Goal: Answer question/provide support: Share knowledge or assist other users

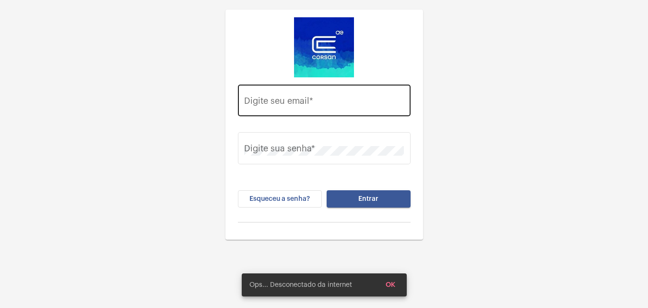
click at [315, 100] on input "Digite seu email *" at bounding box center [324, 103] width 160 height 10
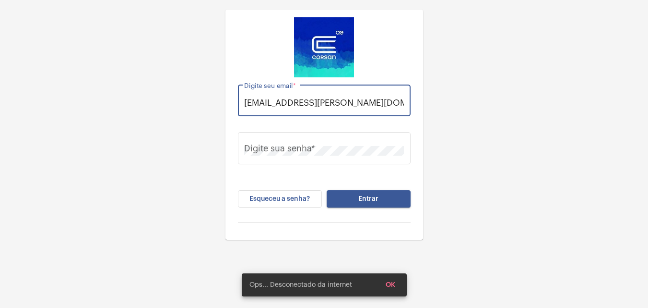
scroll to position [0, 6]
click at [349, 102] on input "thauany.nunes@operacaoicorsan.com.br" at bounding box center [324, 103] width 160 height 10
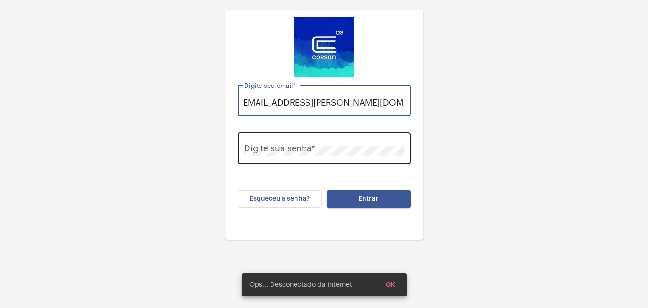
type input "thauany.nunes@operacaocorsan.com.br"
click at [293, 141] on div "Digite sua senha *" at bounding box center [324, 147] width 160 height 34
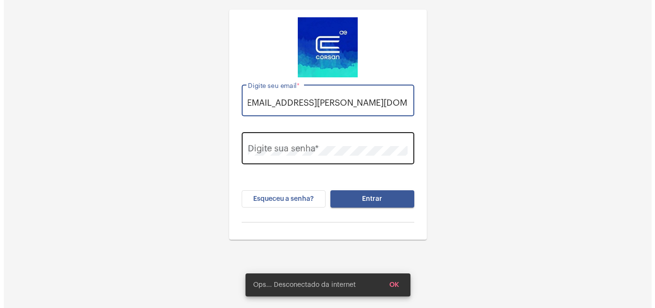
scroll to position [0, 0]
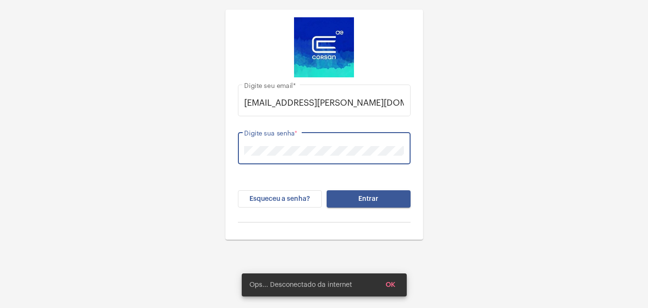
click at [403, 196] on button "Entrar" at bounding box center [369, 198] width 84 height 17
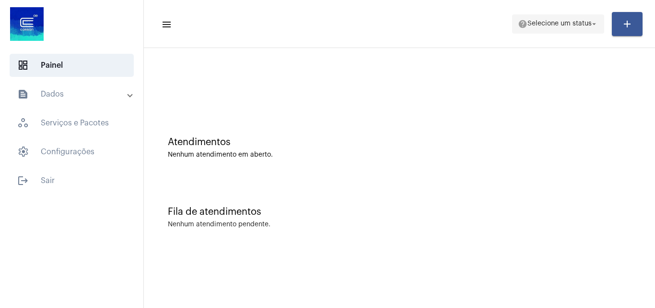
click at [561, 23] on span "Selecione um status" at bounding box center [560, 24] width 64 height 7
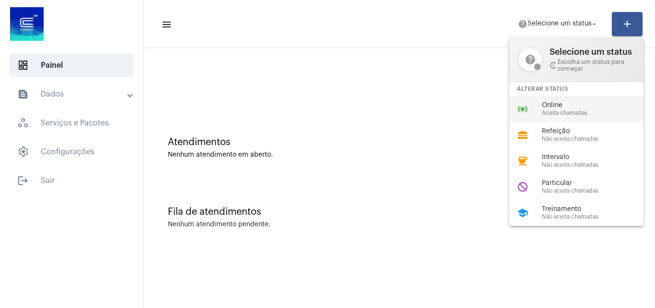
click at [573, 110] on span "Aceita chamadas" at bounding box center [596, 113] width 109 height 6
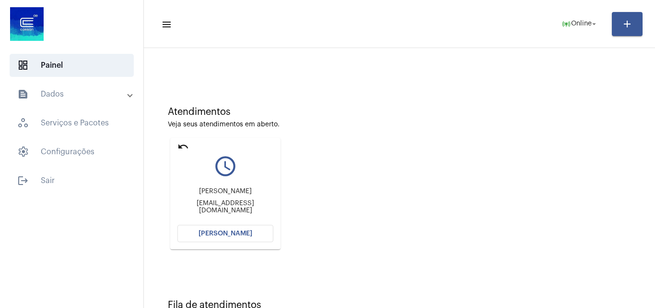
scroll to position [68, 0]
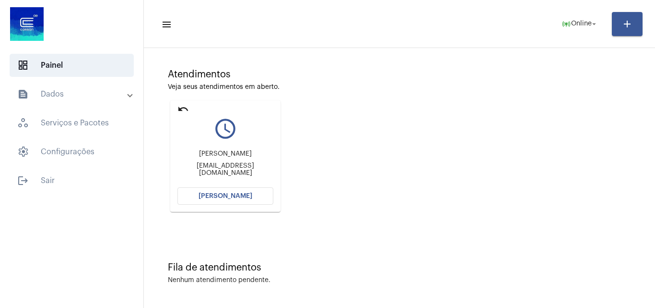
click at [247, 195] on span "[PERSON_NAME]" at bounding box center [226, 195] width 54 height 7
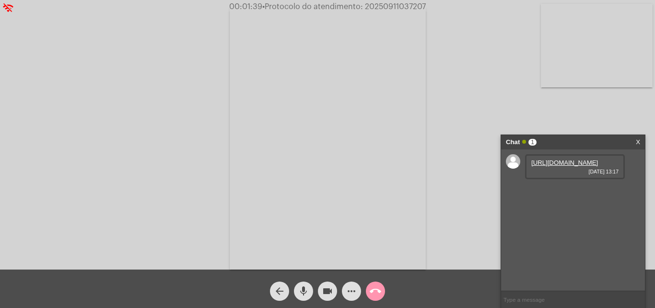
click at [573, 166] on link "https://neft-transfer-bucket.s3.amazonaws.com/temp-c21dc49a-fe80-371c-6811-5ae5…" at bounding box center [565, 162] width 67 height 7
click at [328, 283] on span "videocam" at bounding box center [328, 290] width 12 height 19
click at [326, 287] on mat-icon "videocam_off" at bounding box center [328, 291] width 12 height 12
click at [392, 6] on span "• Protocolo do atendimento: 20250911037207" at bounding box center [344, 7] width 164 height 8
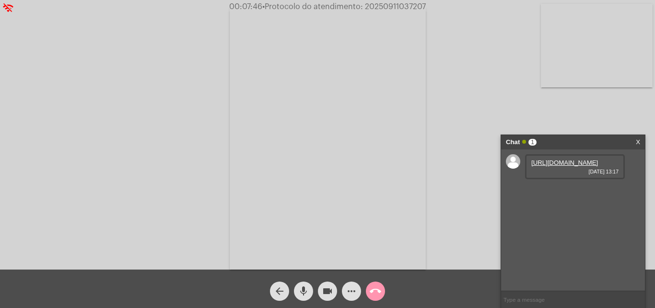
click at [380, 286] on mat-icon "call_end" at bounding box center [376, 291] width 12 height 12
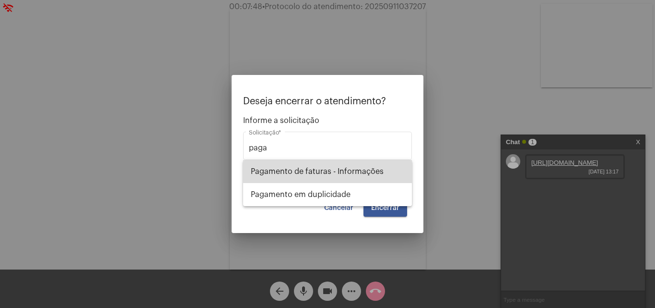
click at [367, 163] on span "Pagamento de faturas - Informações" at bounding box center [328, 171] width 154 height 23
type input "Pagamento de faturas - Informações"
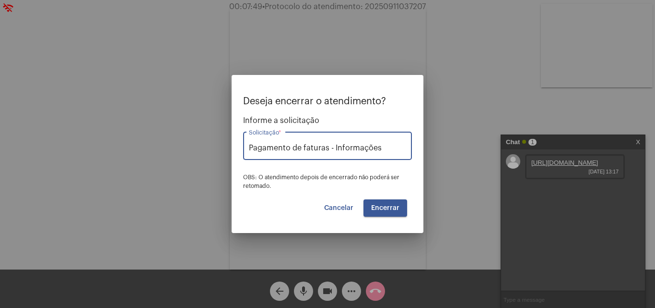
click at [395, 209] on span "Encerrar" at bounding box center [385, 207] width 28 height 7
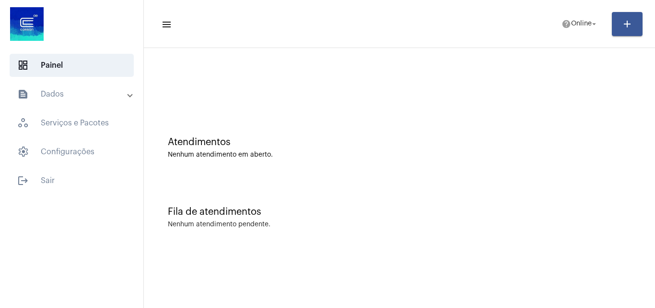
click at [548, 25] on mat-toolbar-row "menu help Online arrow_drop_down add" at bounding box center [399, 24] width 511 height 31
click at [581, 24] on span "Online" at bounding box center [581, 24] width 21 height 7
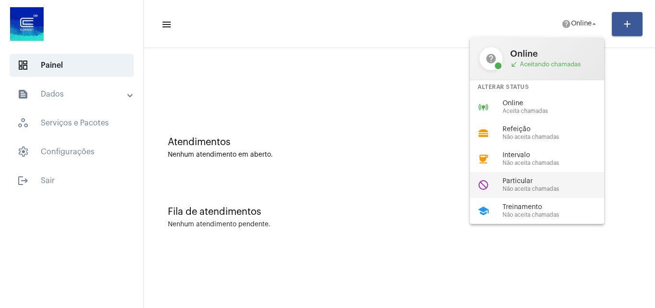
click at [546, 190] on span "Não aceita chamadas" at bounding box center [557, 189] width 109 height 6
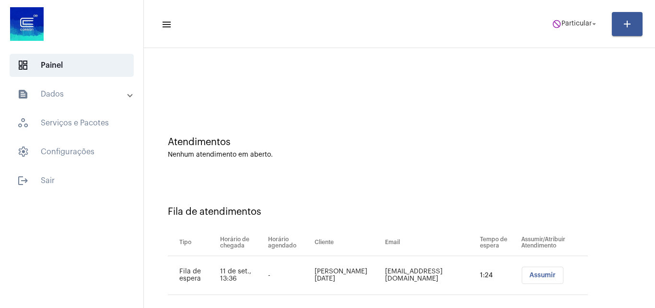
click at [530, 274] on span "Assumir" at bounding box center [543, 275] width 26 height 7
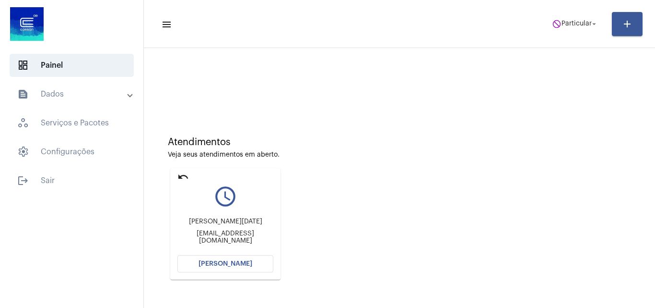
click at [217, 263] on span "[PERSON_NAME]" at bounding box center [226, 263] width 54 height 7
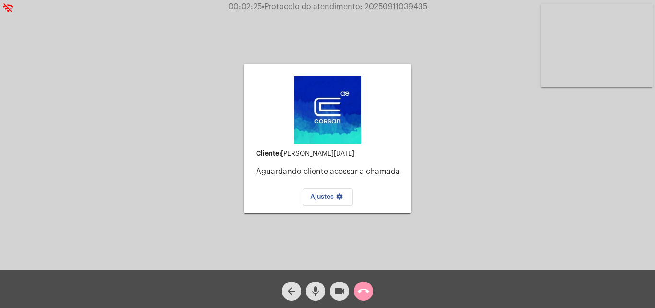
click at [364, 286] on mat-icon "call_end" at bounding box center [364, 291] width 12 height 12
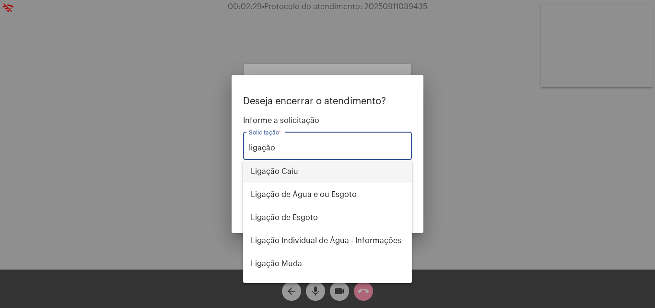
click at [299, 174] on span "Ligação Caiu" at bounding box center [328, 171] width 154 height 23
type input "Ligação Caiu"
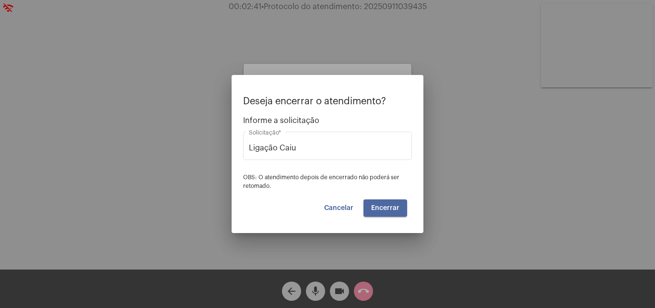
click at [390, 206] on span "Encerrar" at bounding box center [385, 207] width 28 height 7
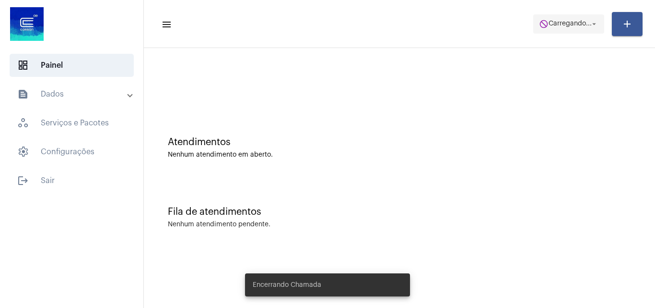
click at [582, 15] on span "do_not_disturb Carregando... arrow_drop_down" at bounding box center [568, 23] width 59 height 17
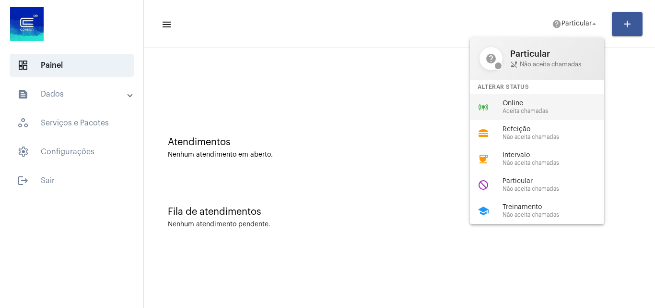
click at [519, 98] on div "online_prediction Online Aceita chamadas" at bounding box center [545, 107] width 150 height 26
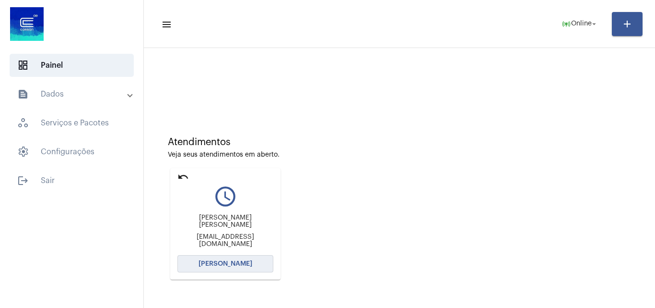
click at [244, 267] on button "[PERSON_NAME]" at bounding box center [226, 263] width 96 height 17
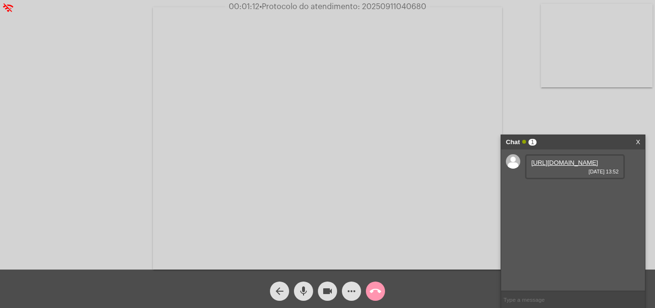
click at [565, 166] on link "https://neft-transfer-bucket.s3.amazonaws.com/temp-f5cc7671-1b37-ce81-79df-ac08…" at bounding box center [565, 162] width 67 height 7
click at [597, 51] on video at bounding box center [597, 45] width 112 height 83
click at [325, 291] on mat-icon "videocam" at bounding box center [328, 291] width 12 height 12
click at [326, 285] on mat-icon "videocam_off" at bounding box center [328, 291] width 12 height 12
click at [635, 221] on div "https://neft-transfer-bucket.s3.amazonaws.com/temp-f5cc7671-1b37-ce81-79df-ac08…" at bounding box center [573, 219] width 144 height 141
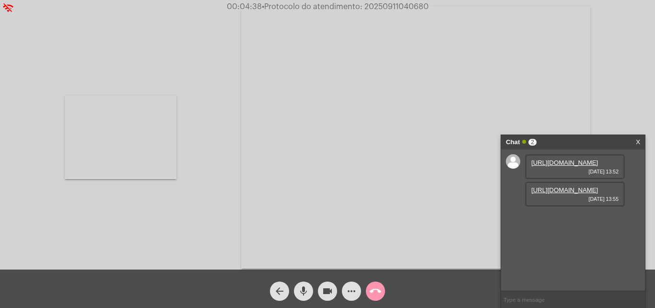
click at [558, 193] on link "https://neft-transfer-bucket.s3.amazonaws.com/temp-e08d85b9-3b93-53d7-79ba-a3cb…" at bounding box center [565, 189] width 67 height 7
click at [117, 136] on video at bounding box center [121, 136] width 112 height 83
click at [390, 8] on span "• Protocolo do atendimento: 20250911040680" at bounding box center [344, 7] width 167 height 8
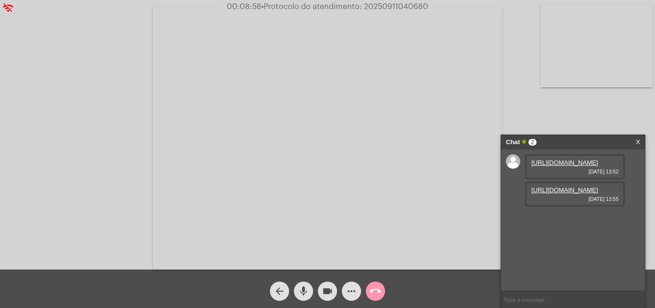
click at [390, 8] on span "• Protocolo do atendimento: 20250911040680" at bounding box center [344, 7] width 167 height 8
click at [378, 6] on span "• Protocolo do atendimento: 20250911040680" at bounding box center [344, 7] width 167 height 8
copy span "20250911040680"
click at [401, 6] on span "• Protocolo do atendimento: 20250911040680" at bounding box center [343, 7] width 167 height 8
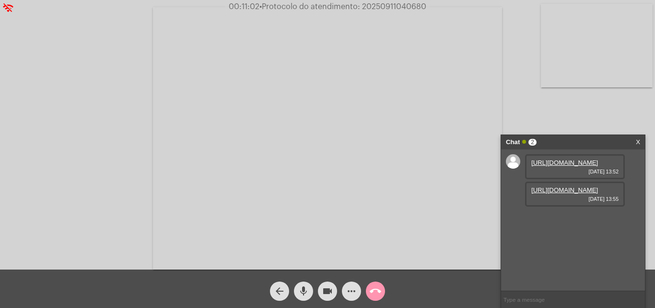
click at [401, 6] on span "• Protocolo do atendimento: 20250911040680" at bounding box center [343, 7] width 167 height 8
copy span "20250911040680"
click at [545, 299] on input "text" at bounding box center [573, 299] width 144 height 17
paste input "20250911040680"
type input "20250911040680"
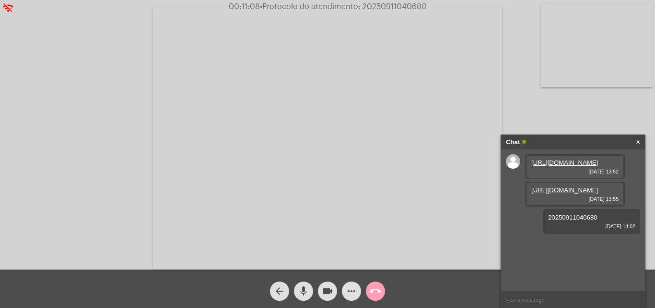
click at [381, 288] on button "call_end" at bounding box center [375, 290] width 19 height 19
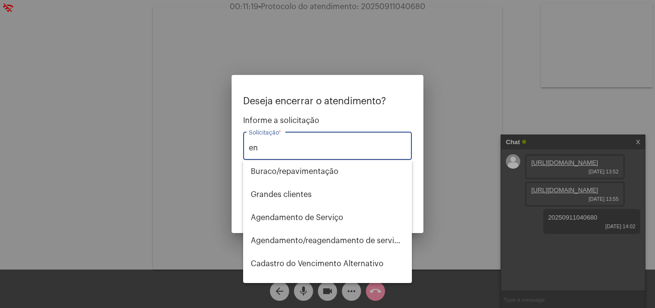
type input "e"
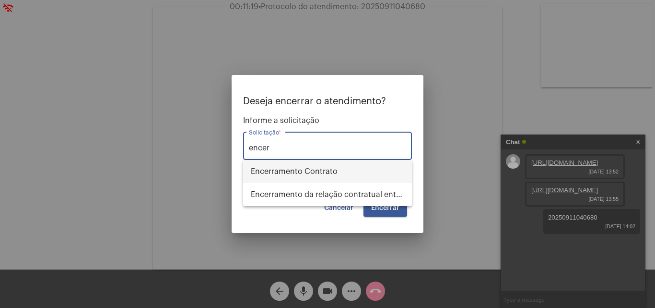
click at [304, 167] on span "Encerramento Contrato" at bounding box center [328, 171] width 154 height 23
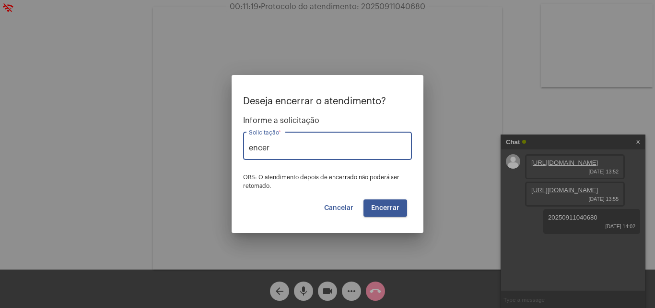
type input "Encerramento Contrato"
click at [375, 213] on button "Encerrar" at bounding box center [386, 207] width 44 height 17
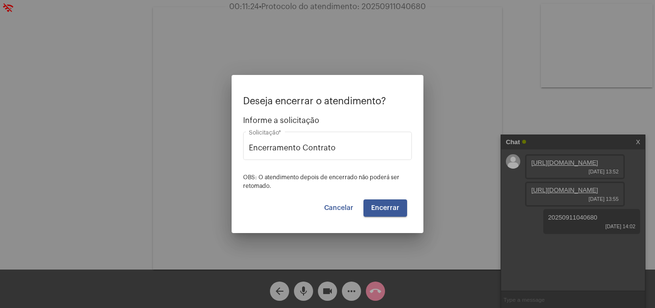
click at [389, 199] on button "Encerrar" at bounding box center [386, 207] width 44 height 17
click at [389, 201] on button "Encerrar" at bounding box center [386, 207] width 44 height 17
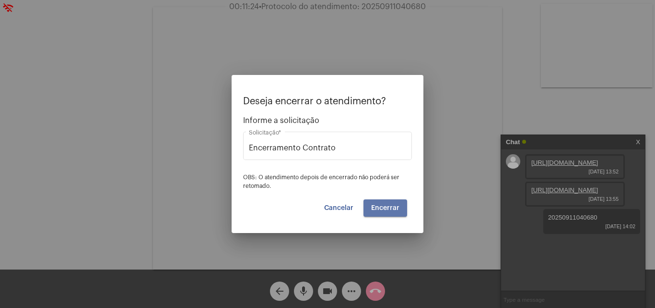
click at [389, 201] on button "Encerrar" at bounding box center [386, 207] width 44 height 17
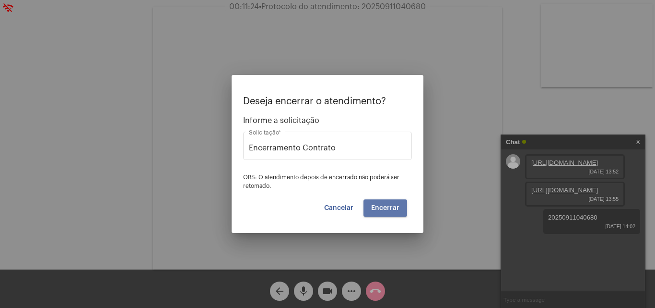
click at [389, 202] on button "Encerrar" at bounding box center [386, 207] width 44 height 17
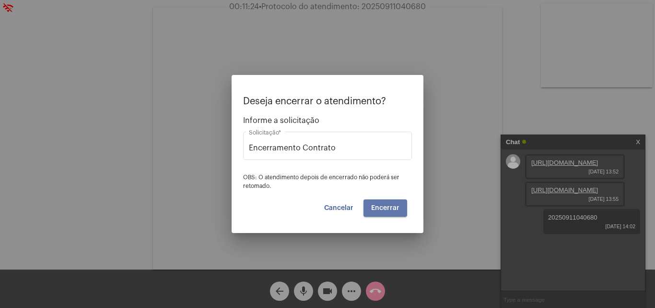
click at [389, 202] on button "Encerrar" at bounding box center [386, 207] width 44 height 17
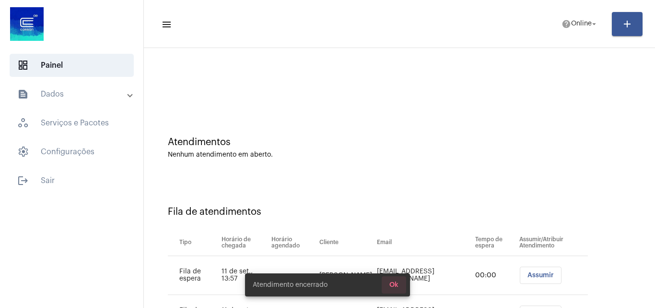
click at [390, 284] on span "Ok" at bounding box center [394, 284] width 9 height 7
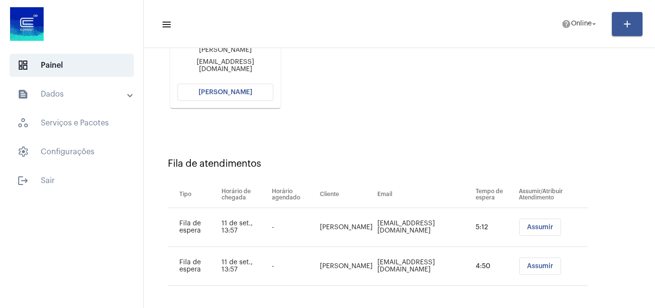
scroll to position [175, 0]
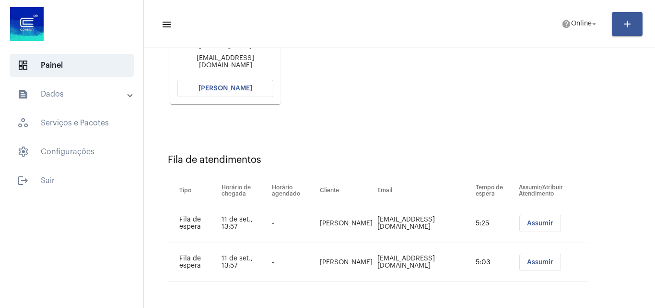
click at [257, 94] on button "[PERSON_NAME]" at bounding box center [226, 88] width 96 height 17
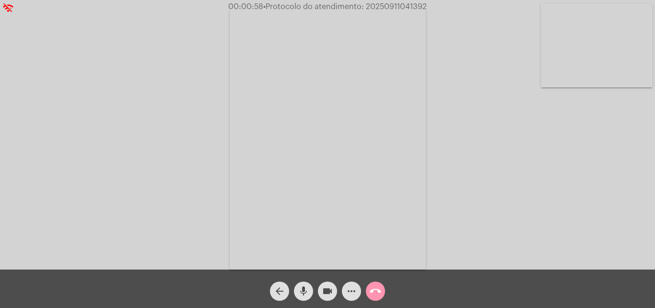
click at [301, 291] on mat-icon "mic" at bounding box center [304, 291] width 12 height 12
click at [319, 292] on button "videocam" at bounding box center [327, 290] width 19 height 19
click at [505, 193] on div "Acessando Câmera e Microfone..." at bounding box center [327, 136] width 653 height 269
click at [302, 290] on mat-icon "mic_off" at bounding box center [304, 291] width 12 height 12
click at [328, 293] on mat-icon "videocam_off" at bounding box center [328, 291] width 12 height 12
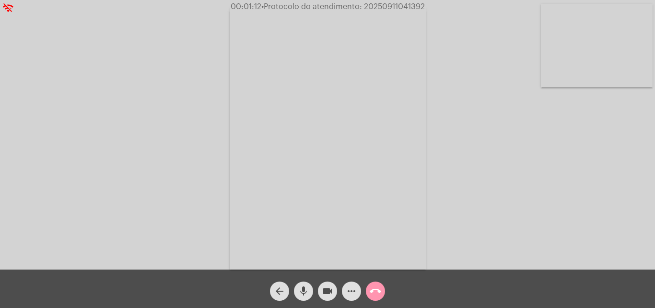
click at [353, 289] on mat-icon "more_horiz" at bounding box center [352, 291] width 12 height 12
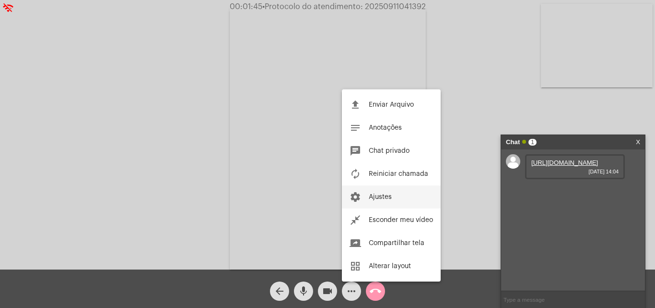
click at [393, 195] on button "settings Ajustes" at bounding box center [391, 196] width 99 height 23
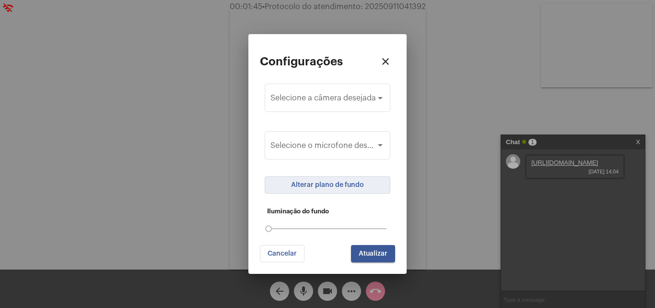
click at [336, 184] on span "Alterar plano de fundo" at bounding box center [327, 184] width 73 height 7
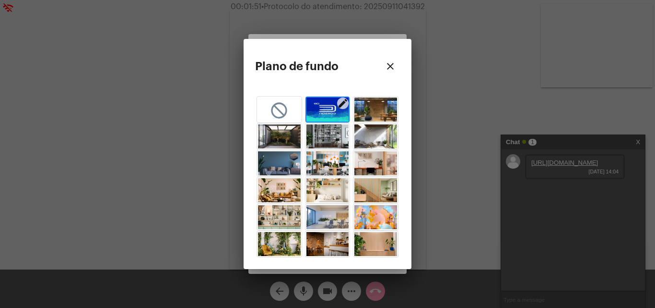
click at [323, 110] on img "button" at bounding box center [328, 109] width 43 height 24
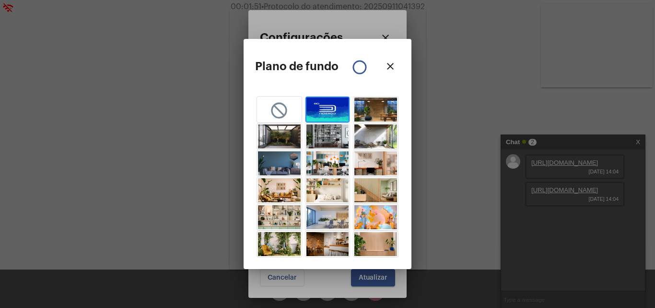
click at [390, 69] on mat-icon "close" at bounding box center [391, 66] width 12 height 12
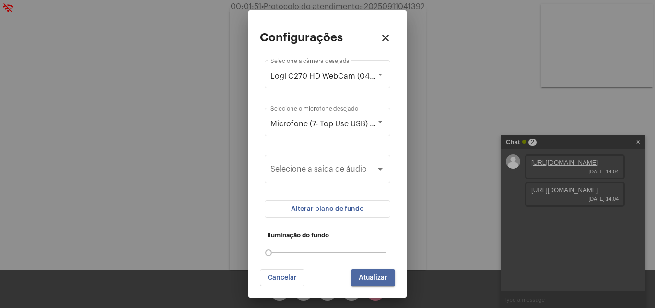
drag, startPoint x: 373, startPoint y: 272, endPoint x: 343, endPoint y: 253, distance: 35.4
click at [374, 272] on button "Atualizar" at bounding box center [373, 277] width 44 height 17
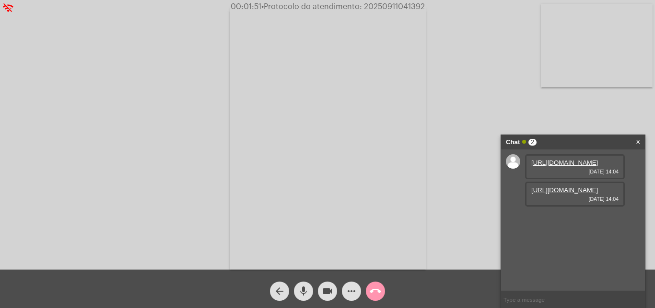
click at [357, 294] on mat-icon "more_horiz" at bounding box center [352, 291] width 12 height 12
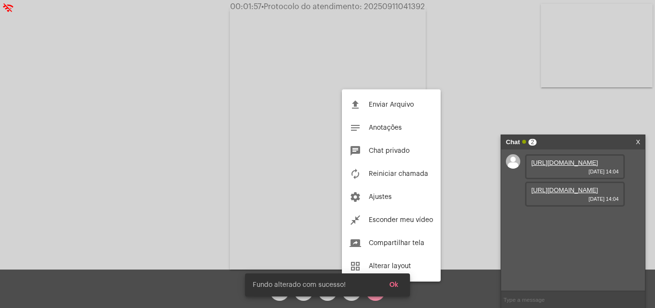
click at [502, 102] on div at bounding box center [327, 154] width 655 height 308
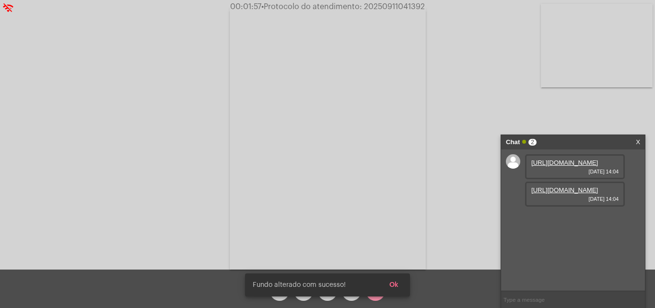
click at [397, 283] on span "Ok" at bounding box center [394, 284] width 9 height 7
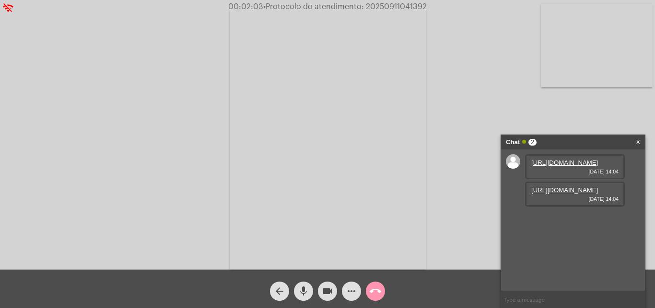
click at [355, 294] on mat-icon "more_horiz" at bounding box center [352, 291] width 12 height 12
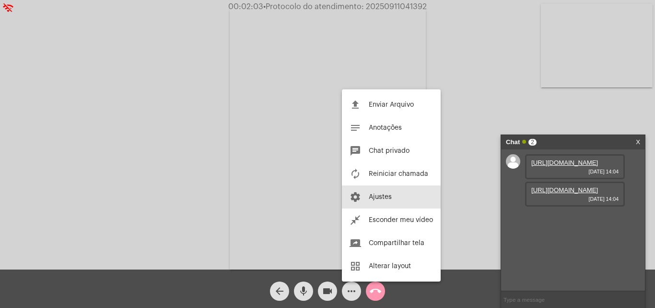
click at [382, 199] on span "Ajustes" at bounding box center [380, 196] width 23 height 7
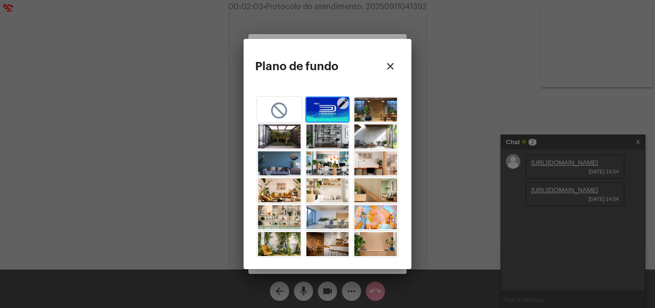
click at [321, 110] on img "button" at bounding box center [328, 109] width 43 height 24
click at [392, 67] on mat-icon "close" at bounding box center [391, 66] width 12 height 12
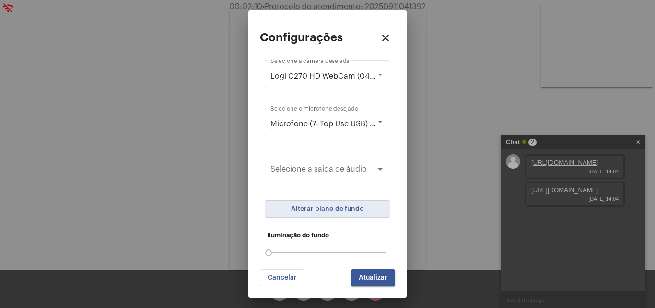
click at [281, 271] on button "Cancelar" at bounding box center [282, 277] width 45 height 17
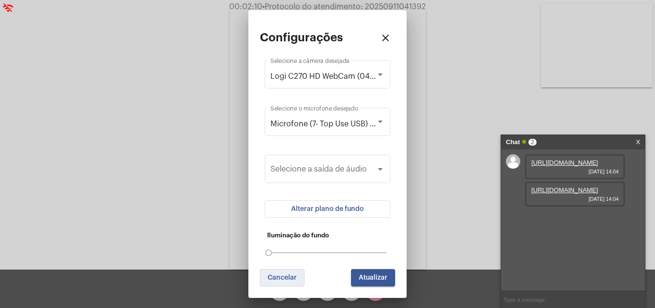
click at [349, 292] on mat-icon "more_horiz" at bounding box center [352, 291] width 12 height 12
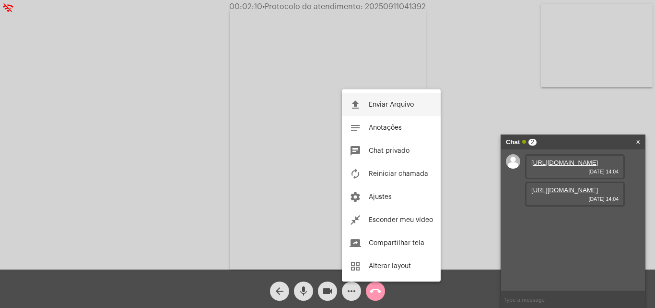
click at [398, 104] on span "Enviar Arquivo" at bounding box center [391, 104] width 45 height 7
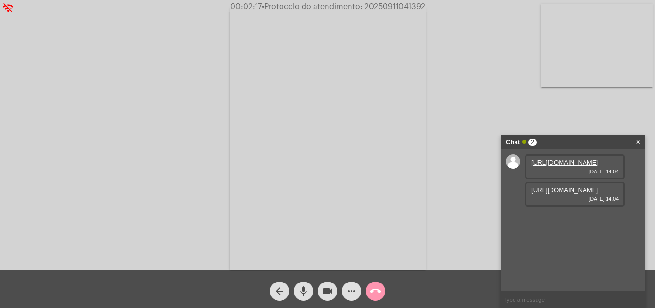
click at [580, 166] on link "https://neft-transfer-bucket.s3.amazonaws.com/temp-c6959681-5196-4016-8fc6-a8de…" at bounding box center [565, 162] width 67 height 7
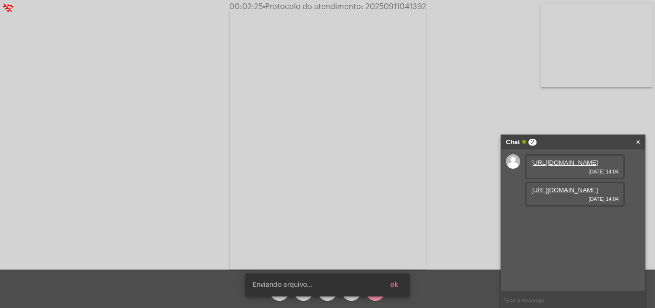
click at [395, 286] on span "ok" at bounding box center [395, 284] width 8 height 7
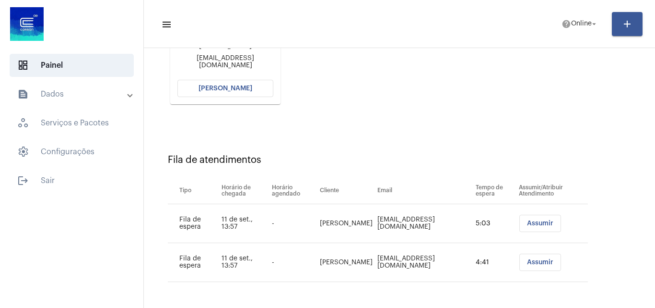
scroll to position [175, 0]
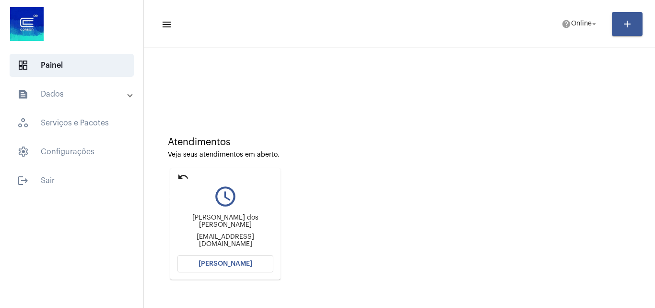
click at [185, 178] on mat-icon "undo" at bounding box center [184, 177] width 12 height 12
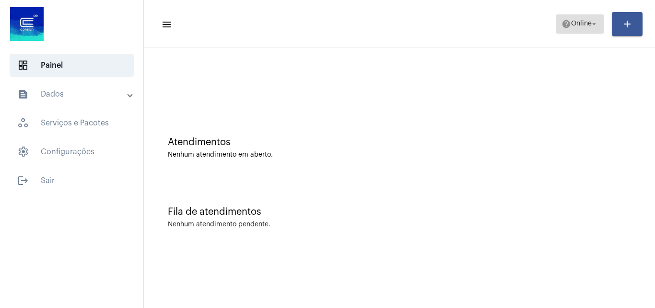
click at [591, 22] on mat-icon "arrow_drop_down" at bounding box center [594, 24] width 9 height 9
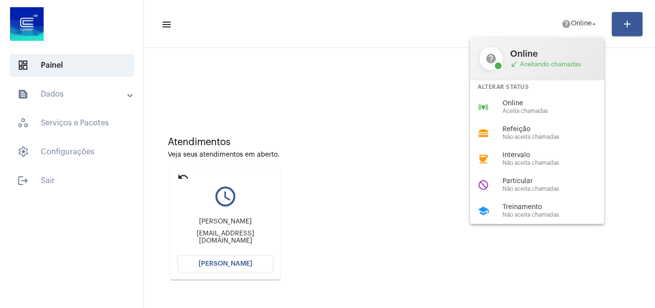
click at [204, 257] on div at bounding box center [327, 154] width 655 height 308
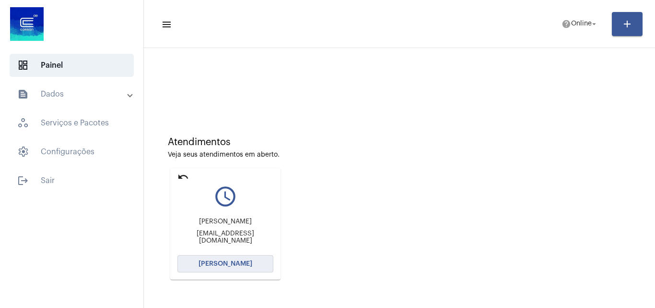
click at [234, 262] on span "[PERSON_NAME]" at bounding box center [226, 263] width 54 height 7
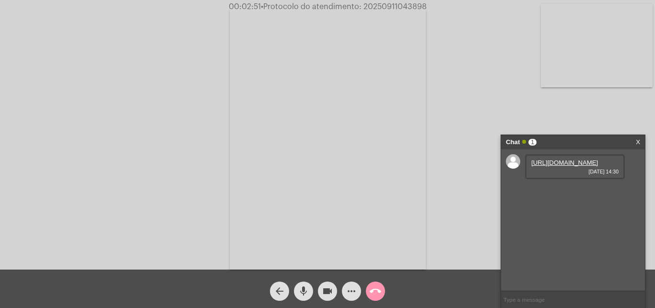
click at [561, 166] on link "[URL][DOMAIN_NAME]" at bounding box center [565, 162] width 67 height 7
click at [569, 193] on link "[URL][DOMAIN_NAME]" at bounding box center [565, 189] width 67 height 7
click at [347, 294] on mat-icon "more_horiz" at bounding box center [352, 291] width 12 height 12
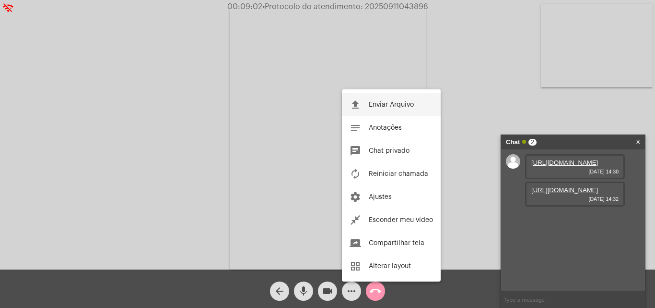
click at [396, 103] on span "Enviar Arquivo" at bounding box center [391, 104] width 45 height 7
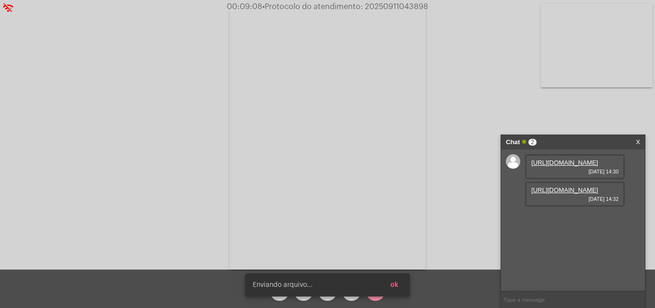
click at [358, 291] on snack-bar-container "Enviando arquivo... ok" at bounding box center [327, 284] width 165 height 23
click at [395, 283] on span "ok" at bounding box center [395, 284] width 8 height 7
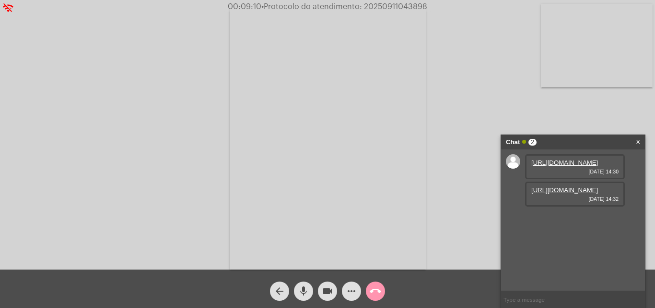
click at [355, 292] on mat-icon "more_horiz" at bounding box center [352, 291] width 12 height 12
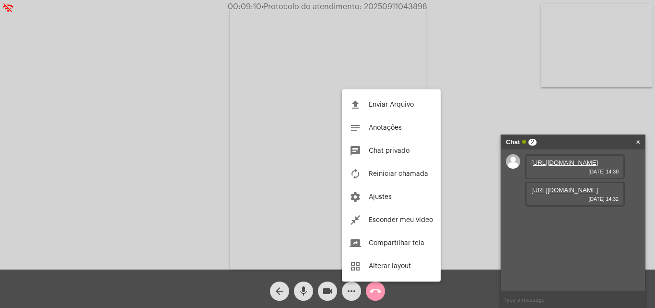
click at [390, 106] on span "Enviar Arquivo" at bounding box center [391, 104] width 45 height 7
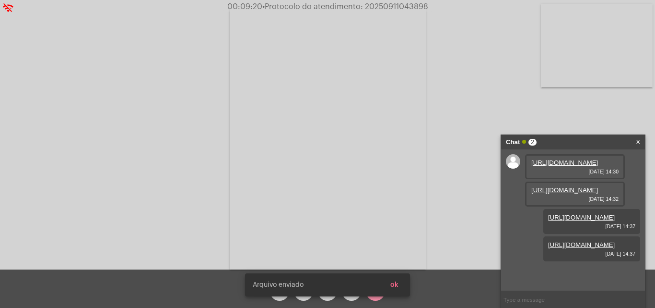
scroll to position [57, 0]
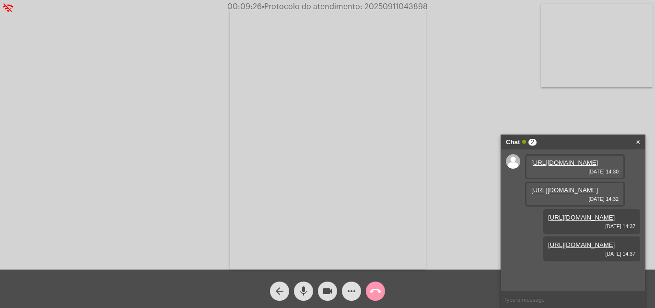
click at [405, 6] on span "• Protocolo do atendimento: 20250911043898" at bounding box center [345, 7] width 166 height 8
click at [227, 115] on div "Acessando Câmera e Microfone..." at bounding box center [327, 136] width 653 height 269
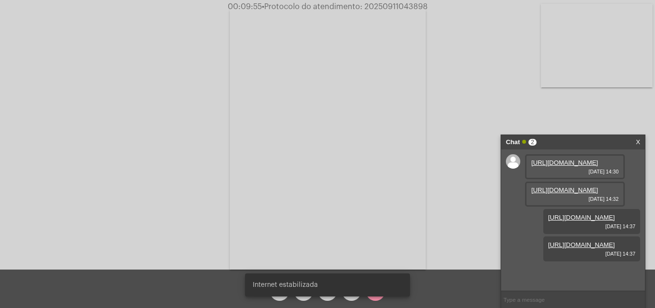
click at [591, 61] on video at bounding box center [597, 45] width 112 height 83
click at [85, 138] on video at bounding box center [121, 137] width 112 height 149
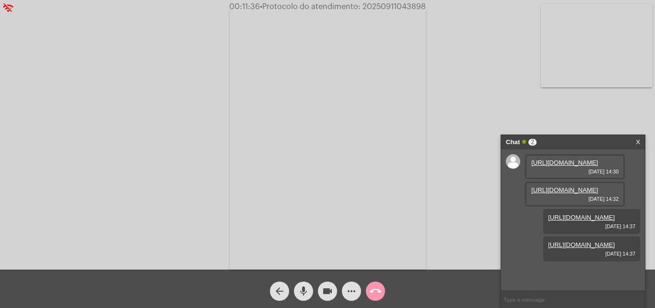
drag, startPoint x: 175, startPoint y: 51, endPoint x: 170, endPoint y: 12, distance: 40.1
click at [175, 51] on div "Acessando Câmera e Microfone..." at bounding box center [327, 136] width 653 height 269
click at [565, 268] on link "https://neft-transfer-bucket.s3.amazonaws.com/temp-d2f29b14-34f9-8de0-8a4b-f8b5…" at bounding box center [565, 271] width 67 height 7
click at [403, 6] on span "• Protocolo do atendimento: 20250911043898" at bounding box center [344, 7] width 166 height 8
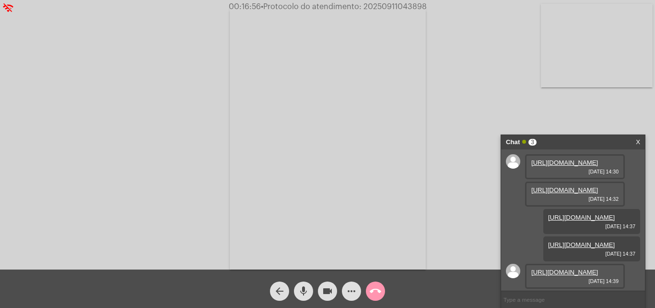
click at [403, 6] on span "• Protocolo do atendimento: 20250911043898" at bounding box center [344, 7] width 166 height 8
copy span "20250911043898"
click at [387, 294] on div "call_end" at bounding box center [376, 288] width 24 height 24
click at [374, 291] on mat-icon "call_end" at bounding box center [376, 291] width 12 height 12
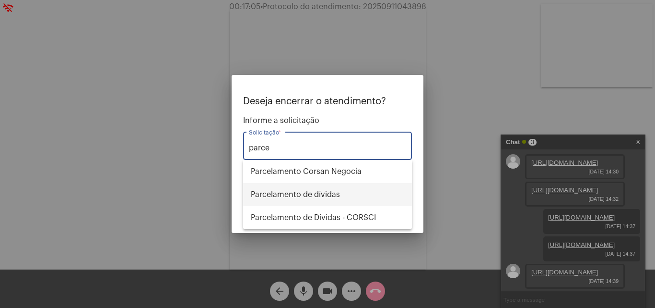
click at [317, 195] on span "Parcelamento de dívidas" at bounding box center [328, 194] width 154 height 23
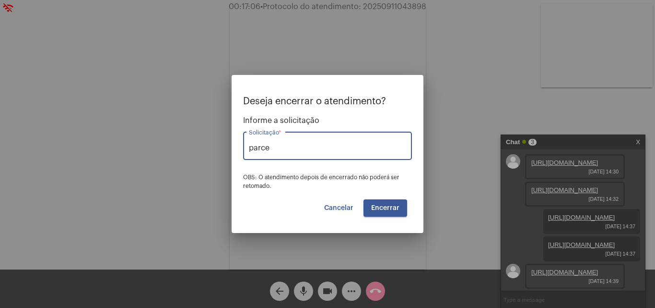
type input "Parcelamento de dívidas"
click at [393, 201] on button "Encerrar" at bounding box center [386, 207] width 44 height 17
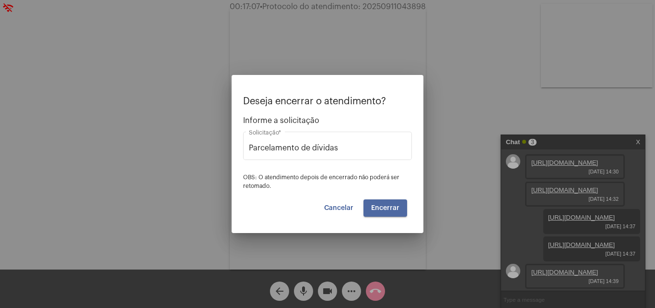
click at [391, 206] on span "Encerrar" at bounding box center [385, 207] width 28 height 7
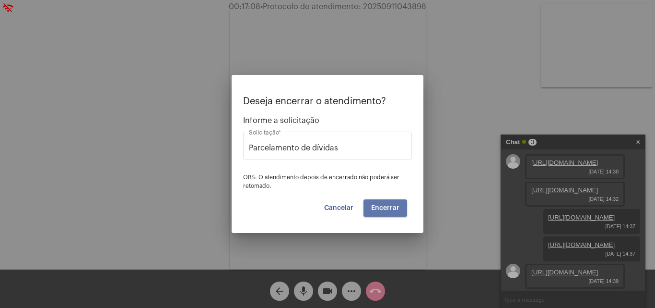
click at [391, 206] on video at bounding box center [328, 138] width 196 height 262
click at [391, 206] on div "Acessando Câmera e Microfone..." at bounding box center [327, 136] width 653 height 269
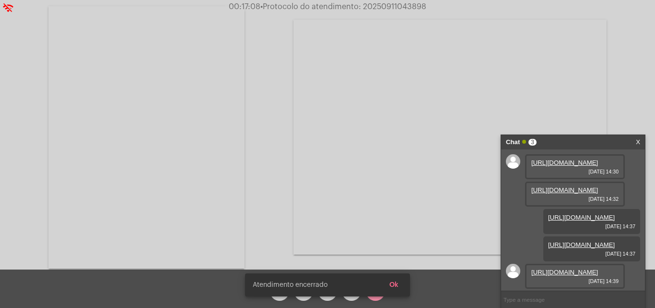
click at [391, 206] on div "Acessando Câmera e Microfone..." at bounding box center [327, 135] width 653 height 269
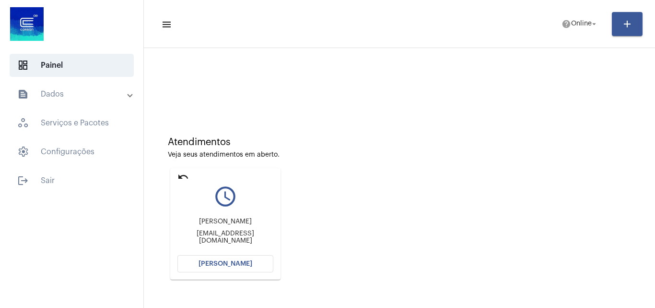
click at [181, 174] on mat-icon "undo" at bounding box center [184, 177] width 12 height 12
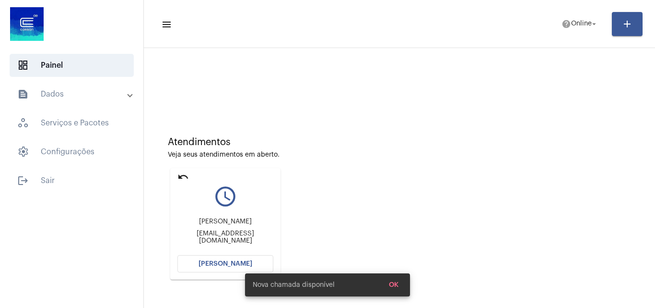
click at [583, 19] on span "help Online arrow_drop_down" at bounding box center [580, 23] width 37 height 17
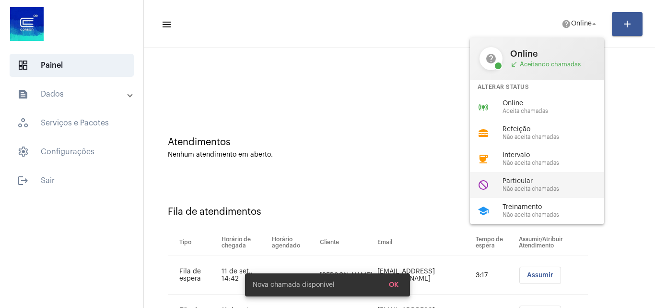
click at [547, 182] on span "Particular" at bounding box center [557, 181] width 109 height 7
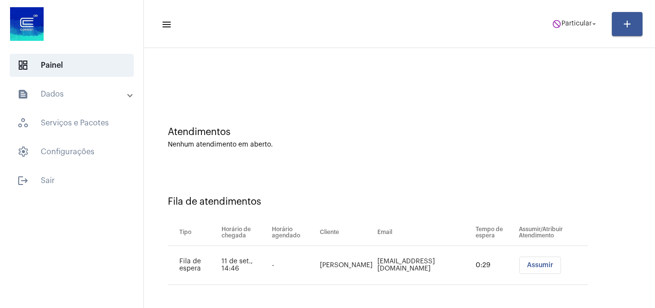
scroll to position [13, 0]
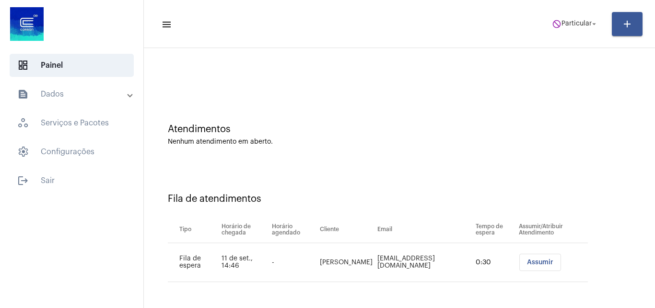
click at [535, 260] on span "Assumir" at bounding box center [540, 262] width 26 height 7
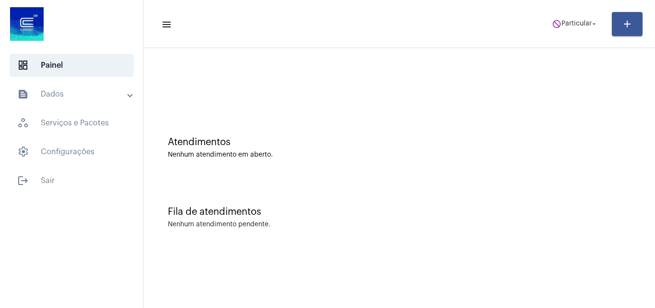
scroll to position [0, 0]
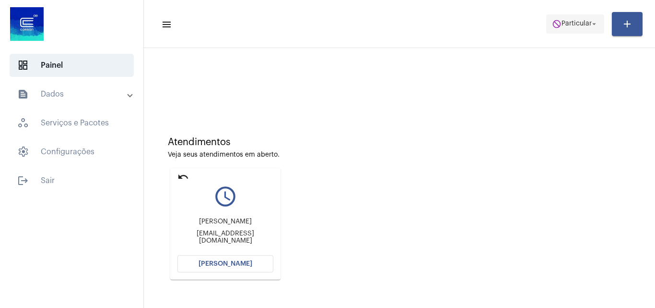
click at [577, 29] on span "do_not_disturb Particular arrow_drop_down" at bounding box center [575, 23] width 47 height 17
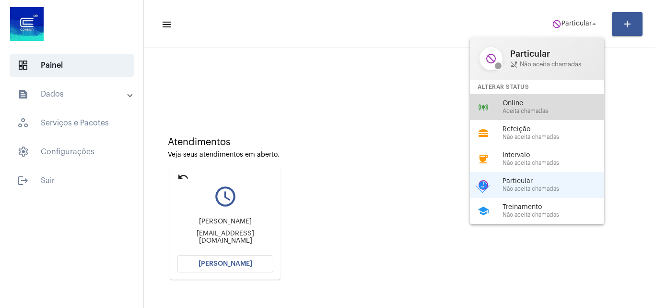
click at [500, 112] on div "online_prediction Online Aceita chamadas" at bounding box center [545, 107] width 150 height 26
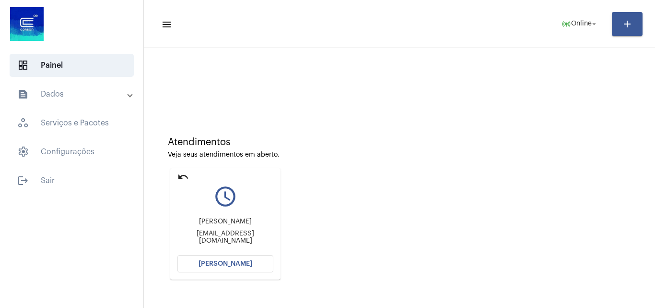
click at [247, 261] on span "[PERSON_NAME]" at bounding box center [226, 263] width 54 height 7
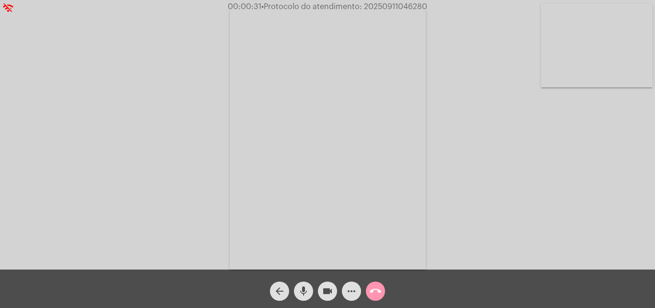
click at [568, 85] on video at bounding box center [597, 45] width 112 height 83
click at [158, 131] on video at bounding box center [121, 137] width 112 height 149
click at [388, 5] on span "• Protocolo do atendimento: 20250911046280" at bounding box center [345, 7] width 166 height 8
copy span "20250911046280"
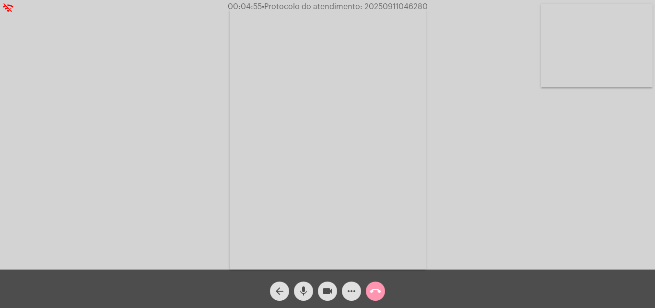
click at [509, 158] on div "Acessando Câmera e Microfone..." at bounding box center [327, 136] width 653 height 269
click at [349, 283] on span "more_horiz" at bounding box center [352, 290] width 12 height 19
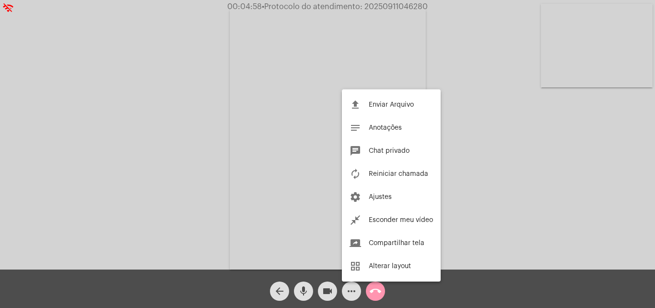
click at [530, 194] on div at bounding box center [327, 154] width 655 height 308
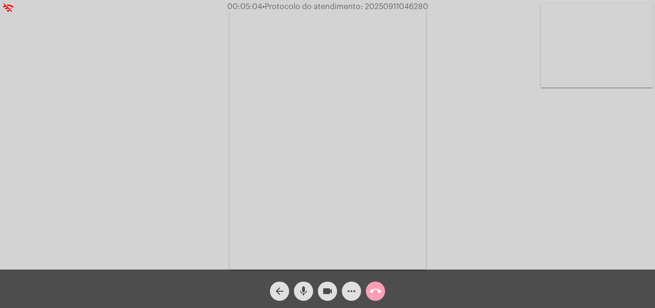
click at [375, 286] on mat-icon "call_end" at bounding box center [376, 291] width 12 height 12
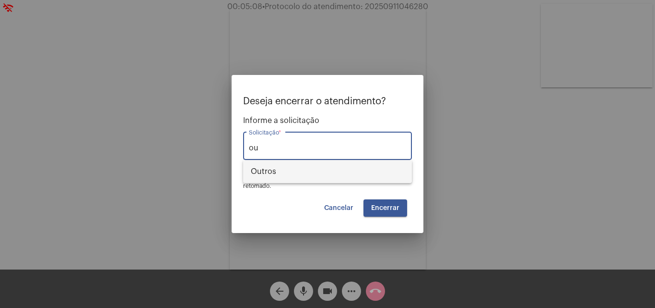
type input "o"
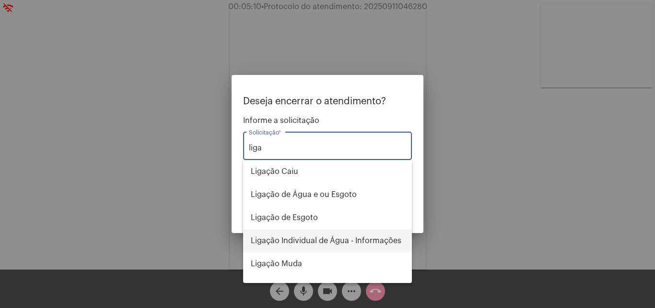
click at [366, 236] on span "Ligação Individual de Água - Informações" at bounding box center [328, 240] width 154 height 23
type input "Ligação Individual de Água - Informações"
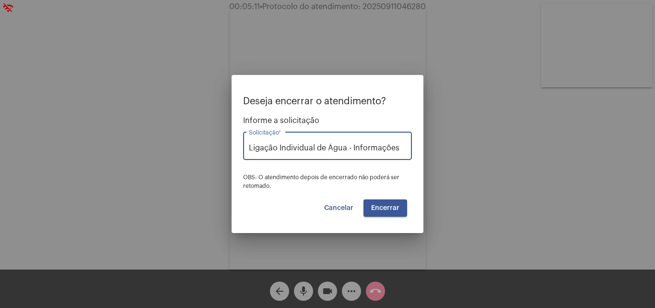
click at [396, 203] on button "Encerrar" at bounding box center [386, 207] width 44 height 17
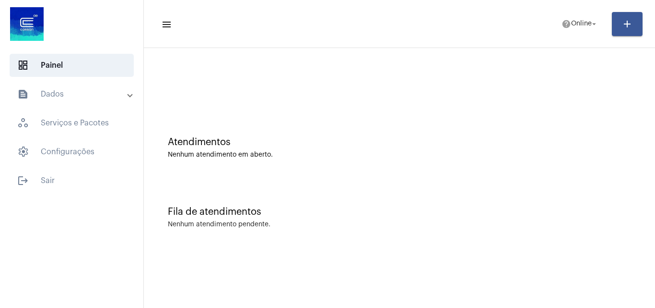
click at [278, 103] on div at bounding box center [400, 80] width 502 height 55
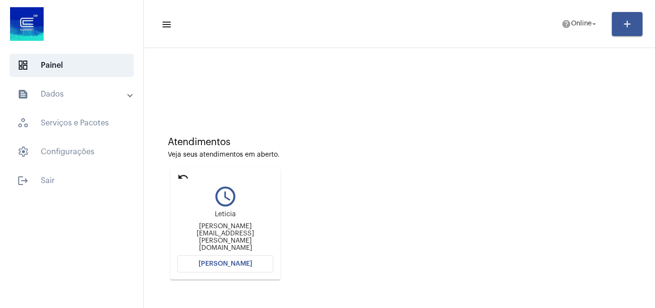
click at [181, 181] on mat-icon "undo" at bounding box center [184, 177] width 12 height 12
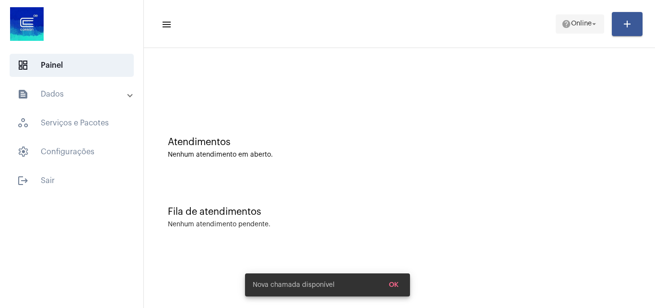
click at [571, 24] on span "Online" at bounding box center [581, 24] width 21 height 7
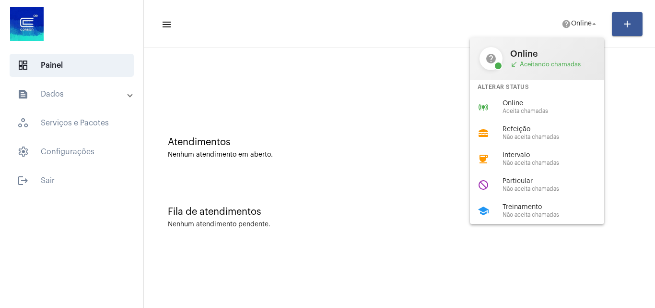
click at [544, 174] on div "do_not_disturb Particular Não aceita chamadas" at bounding box center [545, 185] width 150 height 26
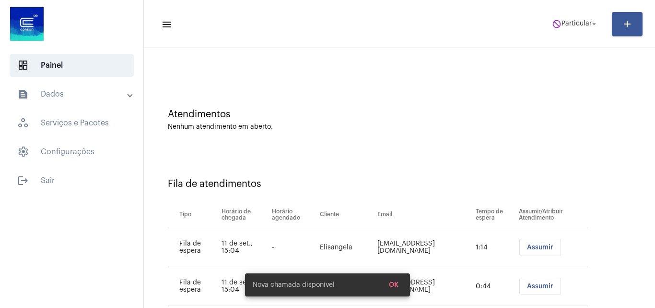
scroll to position [52, 0]
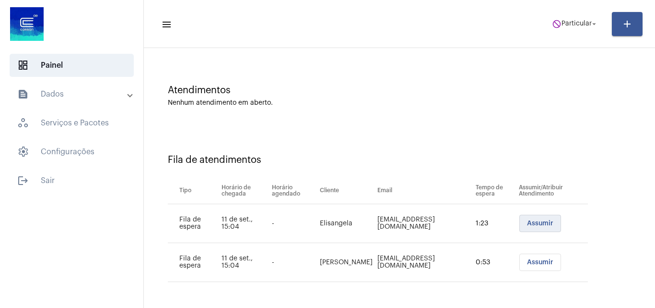
click at [554, 220] on span "Assumir" at bounding box center [540, 223] width 26 height 7
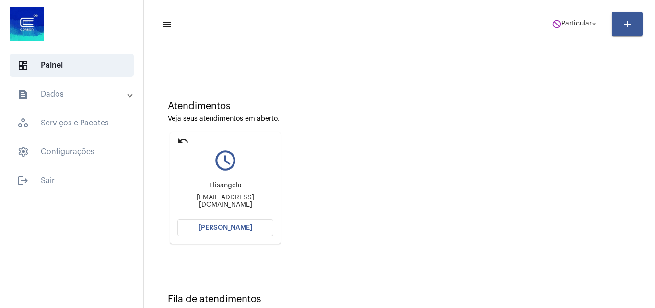
scroll to position [68, 0]
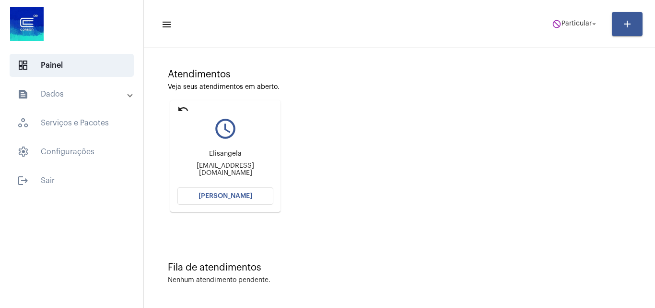
click at [231, 186] on mat-card "undo query_builder Elisangela horusengenharia.orcamento@hotmail.com Abrir Chama…" at bounding box center [225, 155] width 110 height 111
click at [236, 190] on button "[PERSON_NAME]" at bounding box center [226, 195] width 96 height 17
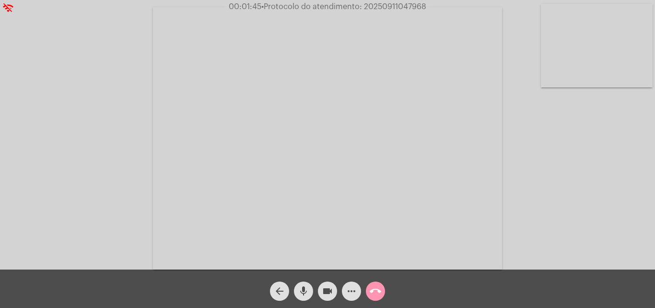
click at [396, 9] on span "• Protocolo do atendimento: 20250911047968" at bounding box center [343, 7] width 165 height 8
copy span "20250911047968"
click at [566, 50] on video at bounding box center [597, 45] width 112 height 83
click at [145, 127] on video at bounding box center [121, 136] width 112 height 83
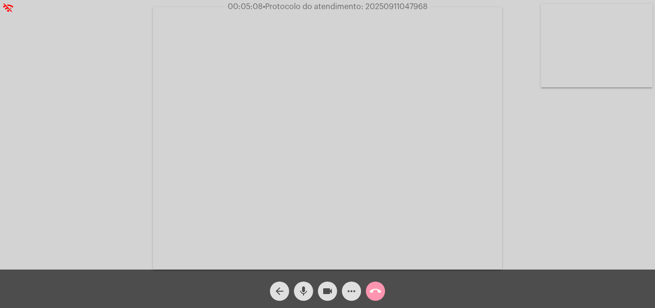
click at [309, 296] on mat-icon "mic" at bounding box center [304, 291] width 12 height 12
click at [321, 293] on button "videocam" at bounding box center [327, 290] width 19 height 19
click at [301, 297] on span "mic_off" at bounding box center [304, 290] width 12 height 19
click at [326, 293] on mat-icon "videocam_off" at bounding box center [328, 291] width 12 height 12
click at [376, 293] on mat-icon "call_end" at bounding box center [376, 291] width 12 height 12
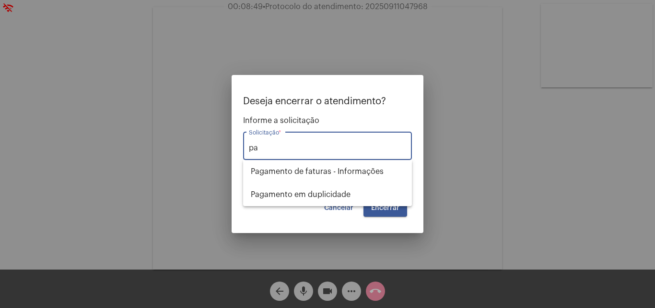
type input "p"
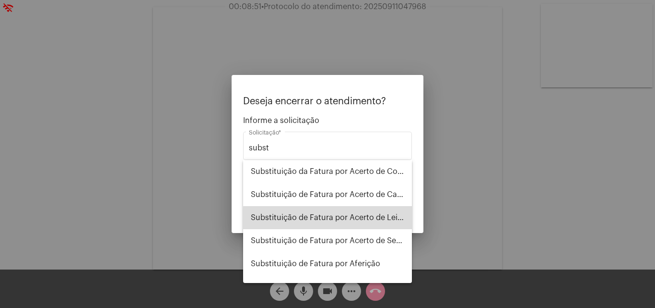
click at [371, 218] on span "Substituição de Fatura por Acerto de Leitura" at bounding box center [328, 217] width 154 height 23
type input "Substituição de Fatura por Acerto de Leitura"
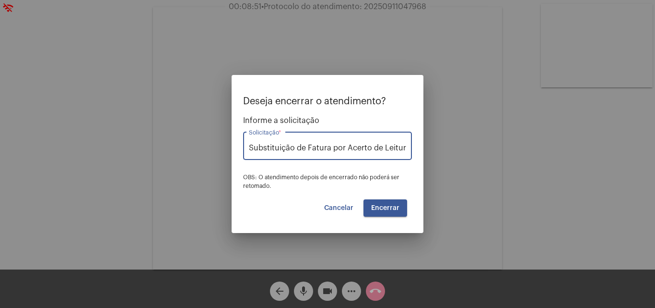
click at [378, 209] on span "Encerrar" at bounding box center [385, 207] width 28 height 7
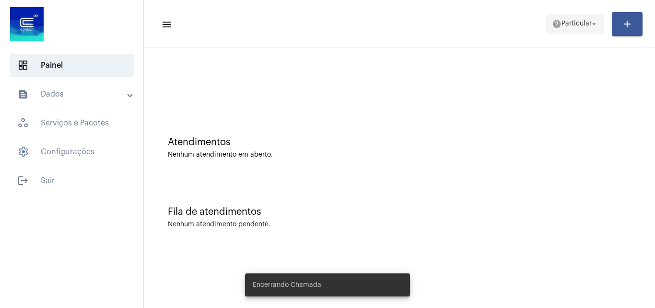
click at [578, 18] on span "help Particular arrow_drop_down" at bounding box center [575, 23] width 47 height 17
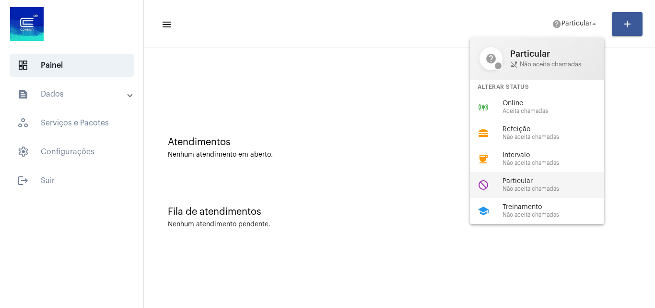
click at [523, 183] on span "Particular" at bounding box center [557, 181] width 109 height 7
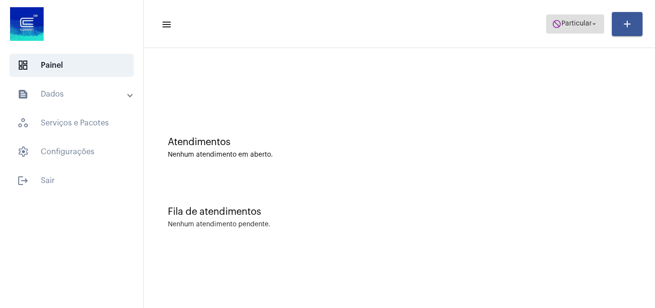
click at [565, 23] on span "Particular" at bounding box center [577, 24] width 30 height 7
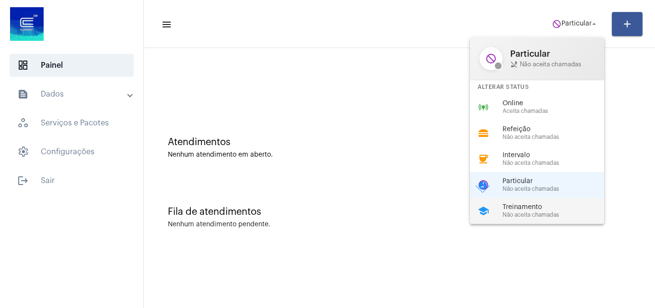
click at [533, 207] on span "Treinamento" at bounding box center [557, 206] width 109 height 7
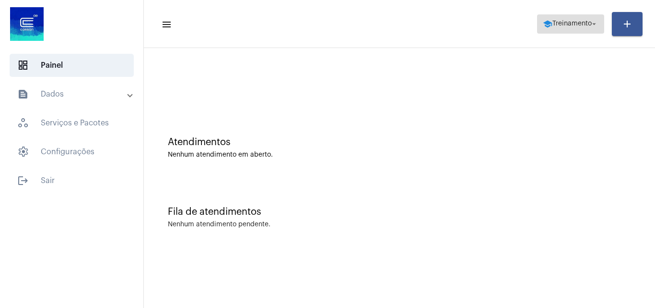
click at [595, 21] on mat-icon "arrow_drop_down" at bounding box center [594, 24] width 9 height 9
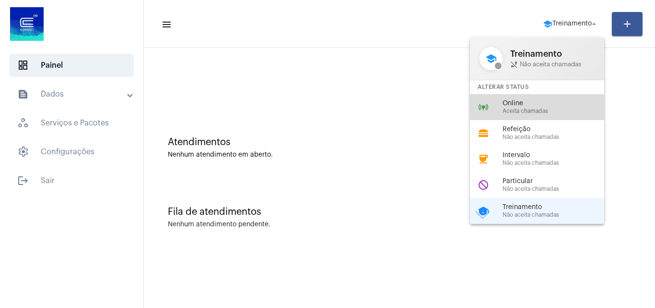
click at [540, 100] on span "Online" at bounding box center [557, 103] width 109 height 7
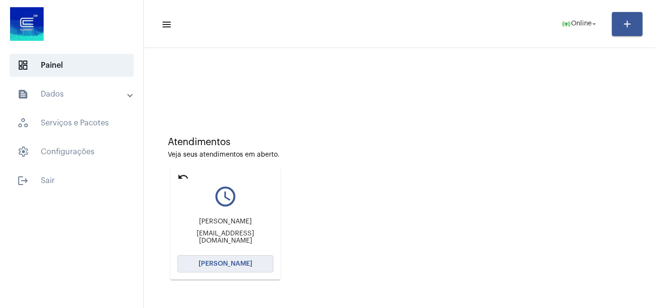
click at [247, 262] on span "[PERSON_NAME]" at bounding box center [226, 263] width 54 height 7
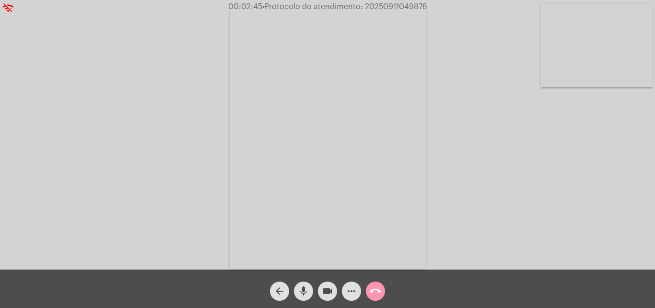
click at [591, 67] on video at bounding box center [597, 45] width 112 height 83
click at [128, 162] on video at bounding box center [121, 137] width 112 height 149
click at [402, 7] on span "• Protocolo do atendimento: 20250911049878" at bounding box center [344, 7] width 165 height 8
copy span "20250911049878"
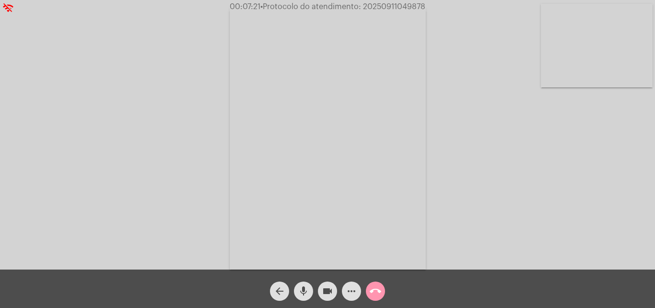
click at [354, 294] on mat-icon "more_horiz" at bounding box center [352, 291] width 12 height 12
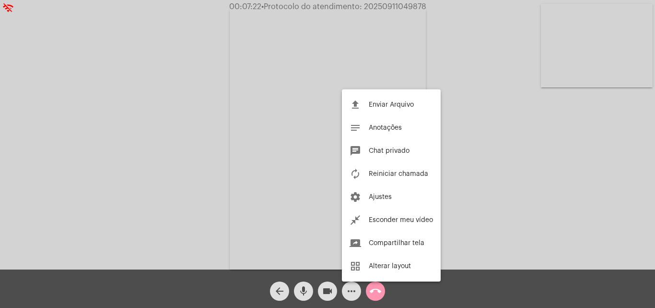
drag, startPoint x: 499, startPoint y: 156, endPoint x: 364, endPoint y: 279, distance: 182.7
click at [499, 157] on div at bounding box center [327, 154] width 655 height 308
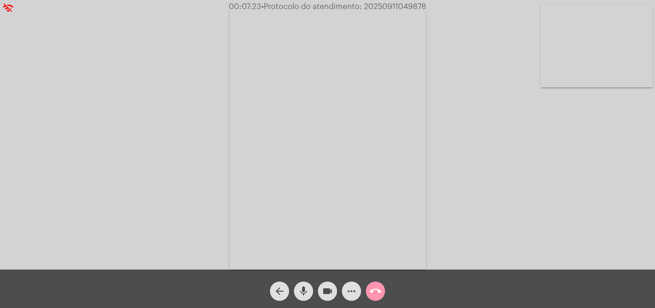
click at [355, 291] on mat-icon "more_horiz" at bounding box center [352, 291] width 12 height 12
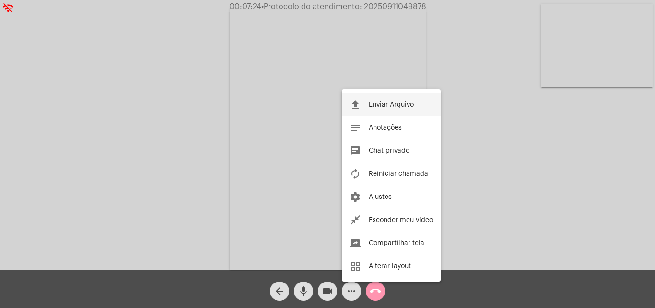
click at [398, 107] on span "Enviar Arquivo" at bounding box center [391, 104] width 45 height 7
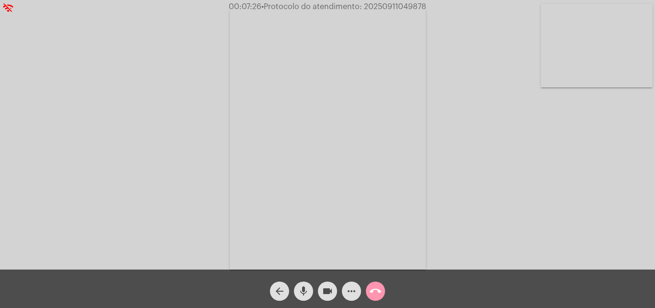
click at [356, 296] on mat-icon "more_horiz" at bounding box center [352, 291] width 12 height 12
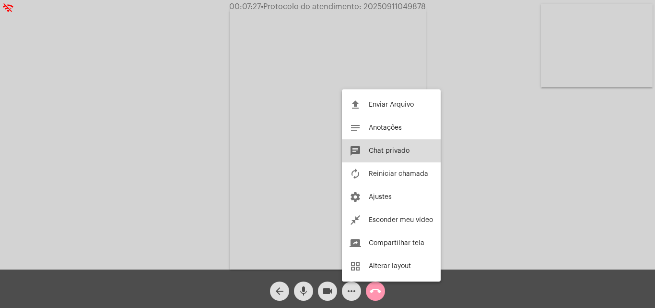
click at [395, 146] on button "chat Chat privado" at bounding box center [391, 150] width 99 height 23
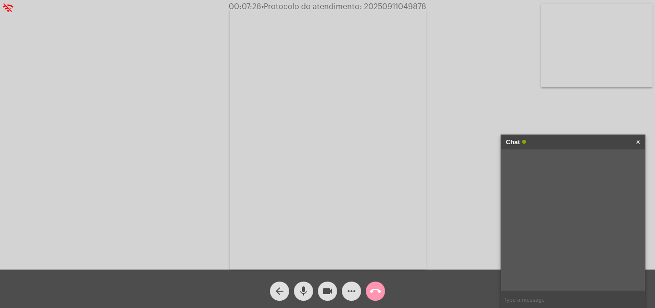
click at [551, 293] on input "text" at bounding box center [573, 299] width 144 height 17
paste input "20250911049878"
type input "20250911049878"
click at [382, 292] on button "call_end" at bounding box center [375, 290] width 19 height 19
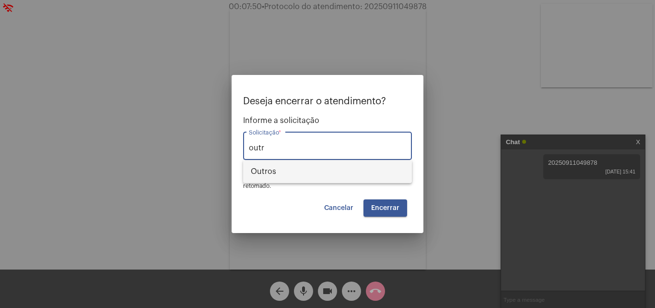
click at [296, 167] on span "Outros" at bounding box center [328, 171] width 154 height 23
type input "Outros"
click at [391, 209] on span "Encerrar" at bounding box center [385, 207] width 28 height 7
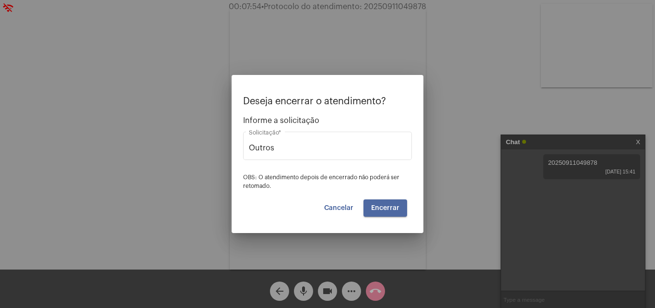
click at [391, 209] on span "Encerrar" at bounding box center [385, 207] width 28 height 7
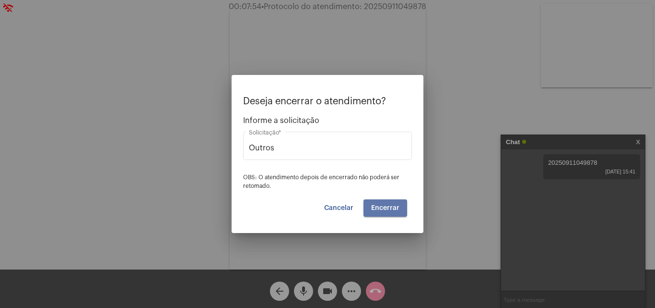
click at [391, 209] on span "Encerrar" at bounding box center [385, 207] width 28 height 7
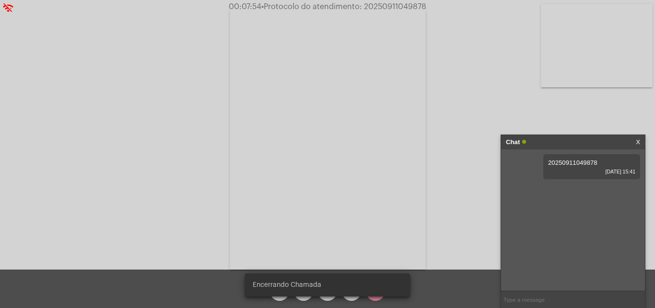
click at [391, 209] on video at bounding box center [328, 138] width 196 height 262
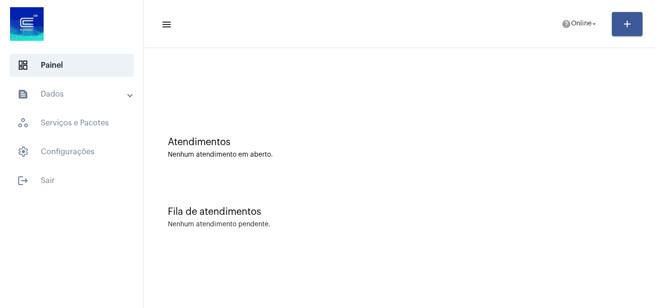
click at [67, 97] on mat-panel-title "text_snippet_outlined Dados" at bounding box center [72, 94] width 111 height 12
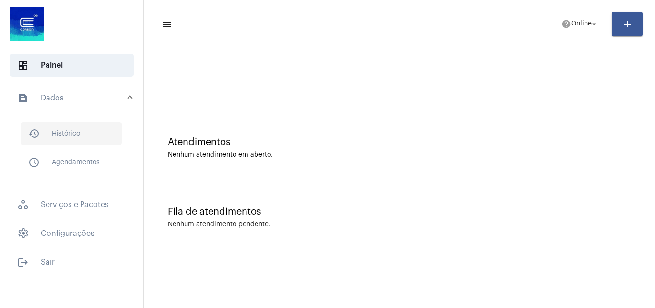
click at [77, 138] on span "history_outlined Histórico" at bounding box center [71, 133] width 101 height 23
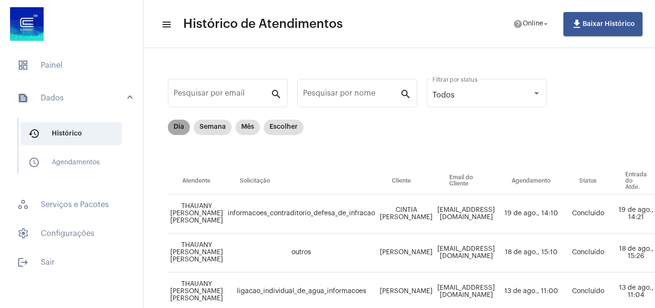
click at [178, 132] on mat-chip "Dia" at bounding box center [179, 126] width 22 height 15
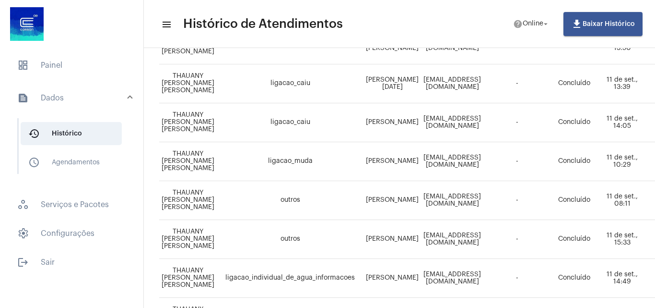
scroll to position [288, 0]
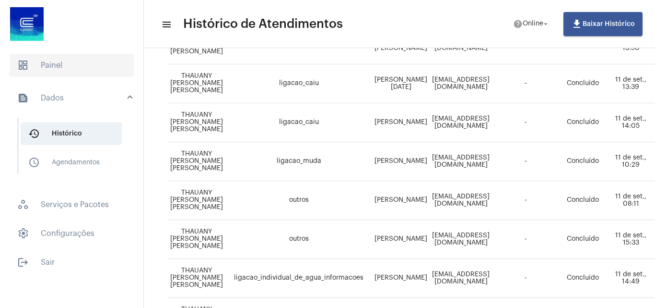
click at [32, 69] on span "dashboard Painel" at bounding box center [72, 65] width 124 height 23
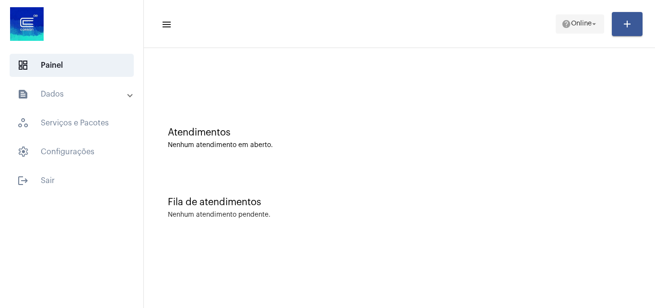
click at [574, 33] on button "help Online arrow_drop_down" at bounding box center [580, 23] width 48 height 19
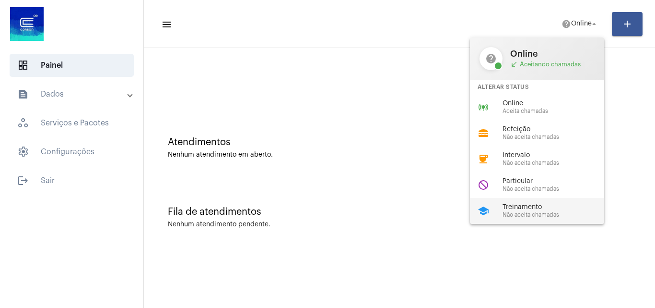
click at [499, 206] on div "school Treinamento Não aceita chamadas" at bounding box center [545, 211] width 150 height 26
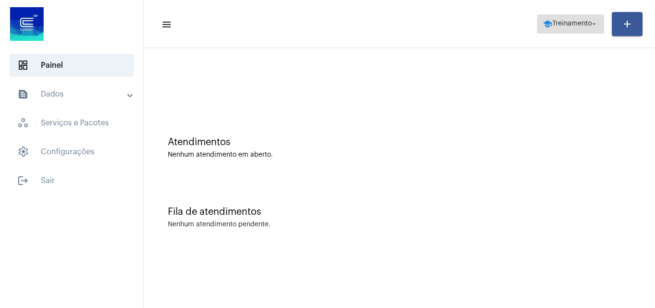
click at [561, 16] on span "school Treinamento arrow_drop_down" at bounding box center [571, 23] width 56 height 17
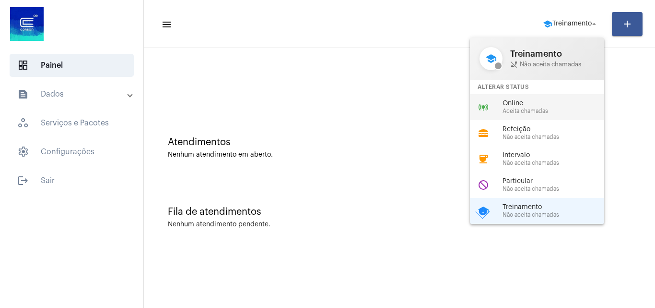
click at [515, 98] on div "online_prediction Online Aceita chamadas" at bounding box center [545, 107] width 150 height 26
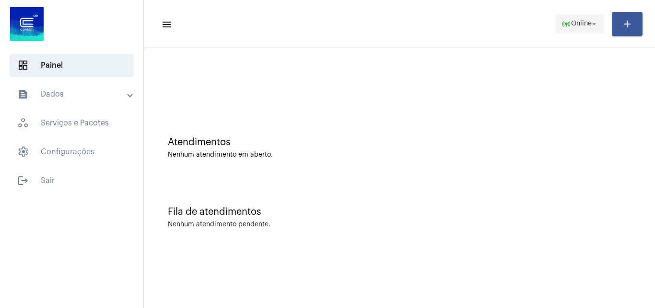
click at [566, 32] on span "online_prediction Online arrow_drop_down" at bounding box center [580, 23] width 37 height 17
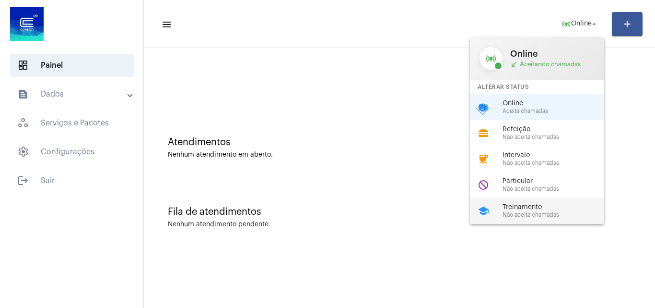
click at [528, 207] on span "Treinamento" at bounding box center [557, 206] width 109 height 7
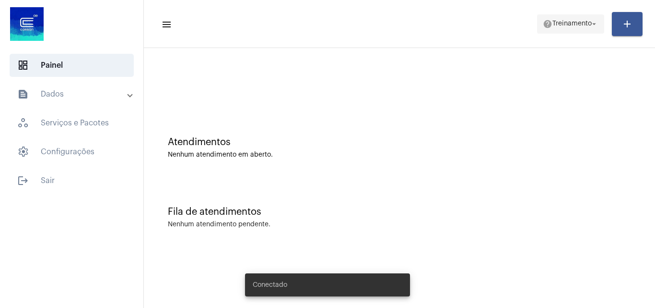
click at [574, 27] on span "help Treinamento arrow_drop_down" at bounding box center [571, 23] width 56 height 17
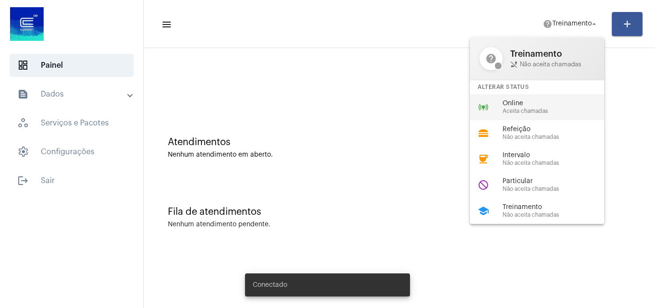
click at [529, 118] on div "online_prediction Online Aceita chamadas" at bounding box center [545, 107] width 150 height 26
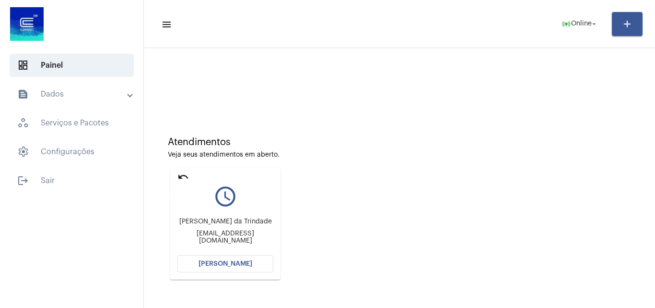
click at [179, 172] on mat-icon "undo" at bounding box center [184, 177] width 12 height 12
click at [582, 27] on span "online_prediction Online arrow_drop_down" at bounding box center [580, 23] width 37 height 17
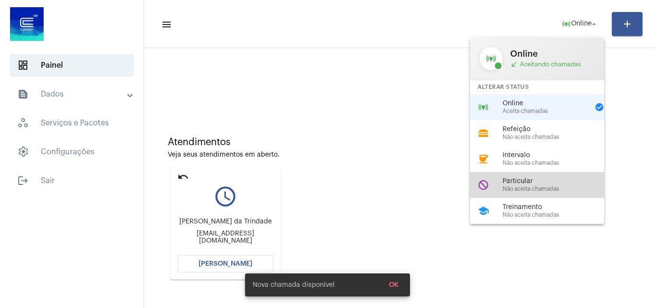
click at [503, 191] on span "Não aceita chamadas" at bounding box center [557, 189] width 109 height 6
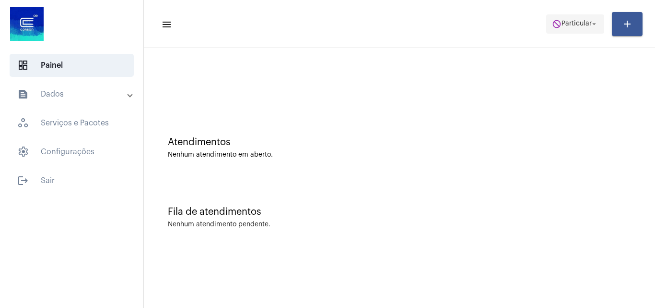
click at [573, 29] on span "do_not_disturb Particular arrow_drop_down" at bounding box center [575, 23] width 47 height 17
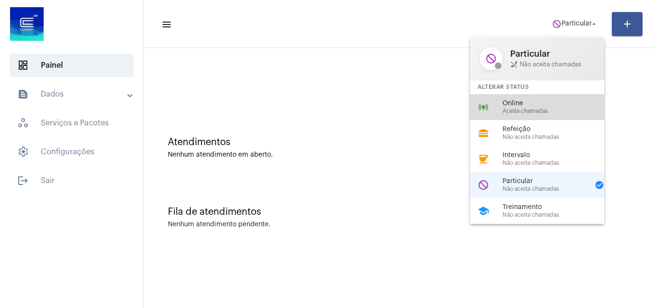
click at [521, 102] on span "Online" at bounding box center [557, 103] width 109 height 7
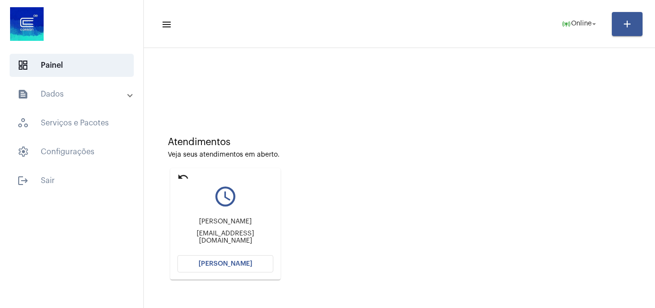
click at [184, 183] on div "undo" at bounding box center [184, 177] width 12 height 13
click at [63, 181] on span "logout Sair" at bounding box center [72, 180] width 124 height 23
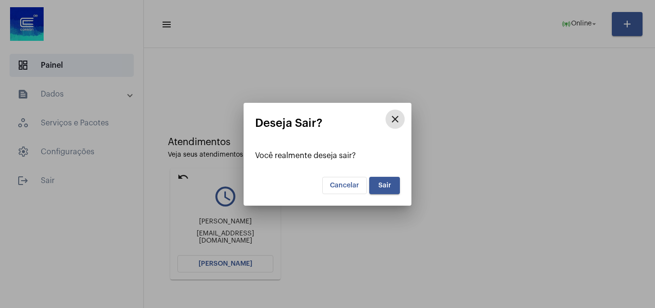
click at [401, 111] on button "close" at bounding box center [395, 118] width 19 height 19
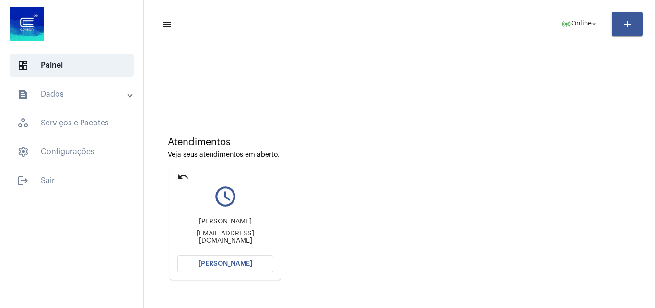
click at [225, 262] on span "[PERSON_NAME]" at bounding box center [226, 263] width 54 height 7
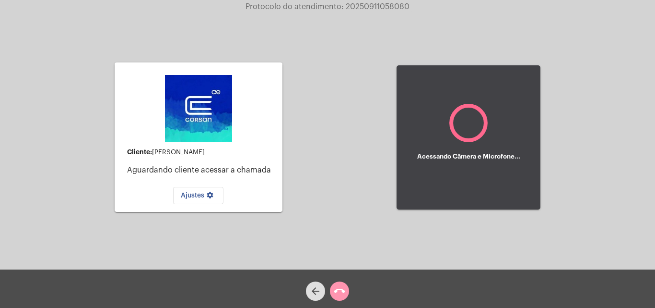
click at [343, 286] on mat-icon "call_end" at bounding box center [340, 291] width 12 height 12
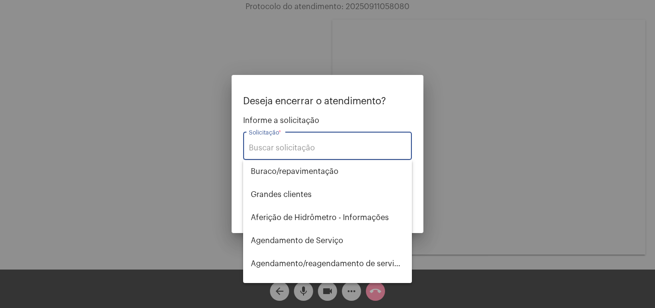
click at [293, 294] on div at bounding box center [327, 154] width 655 height 308
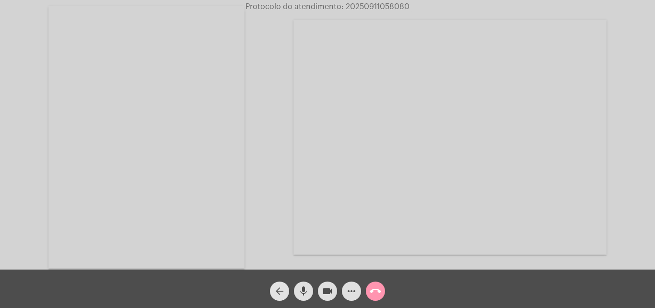
click at [279, 295] on mat-icon "arrow_back" at bounding box center [280, 291] width 12 height 12
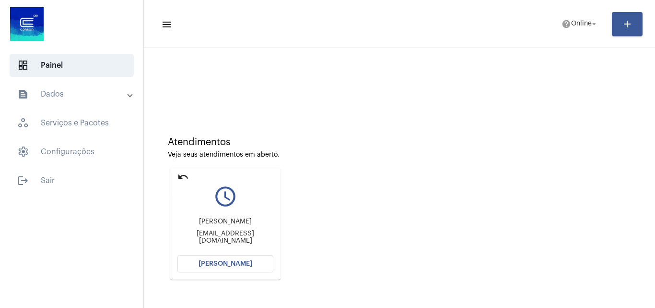
click at [185, 177] on mat-icon "undo" at bounding box center [184, 177] width 12 height 12
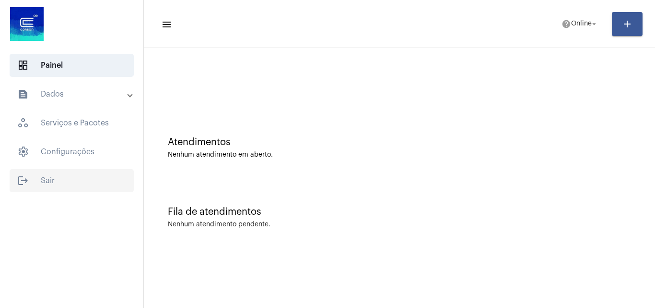
click at [68, 177] on span "logout Sair" at bounding box center [72, 180] width 124 height 23
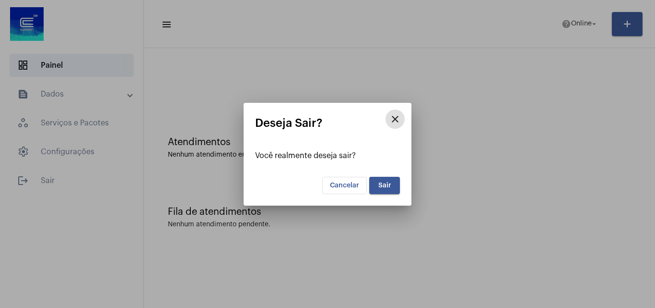
click at [385, 188] on span "Sair" at bounding box center [385, 185] width 13 height 7
